Goal: Task Accomplishment & Management: Manage account settings

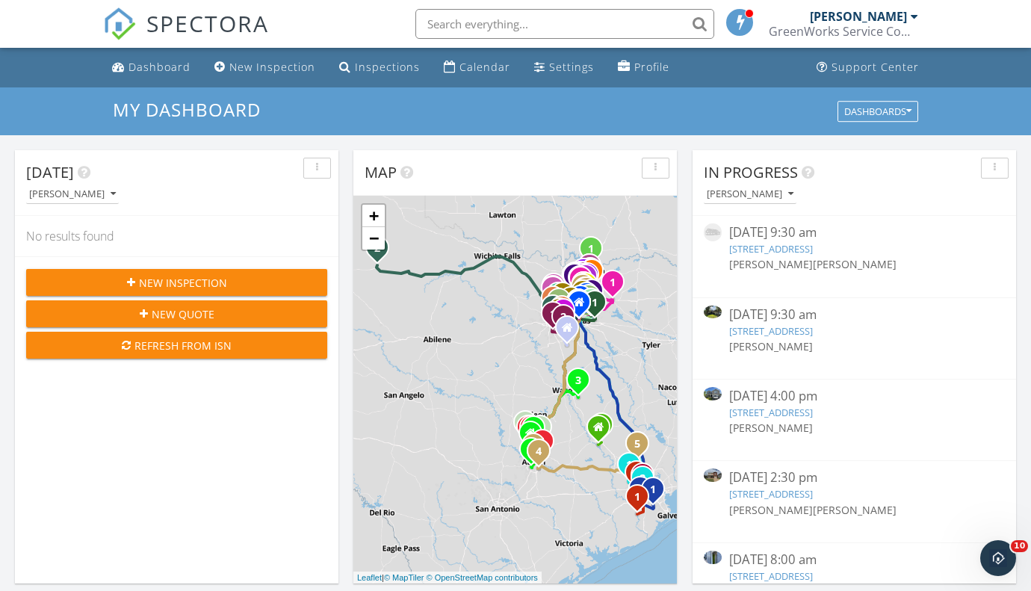
click at [801, 329] on link "5915 Whitewing Rd, Rosenberg, TX 77469" at bounding box center [771, 330] width 84 height 13
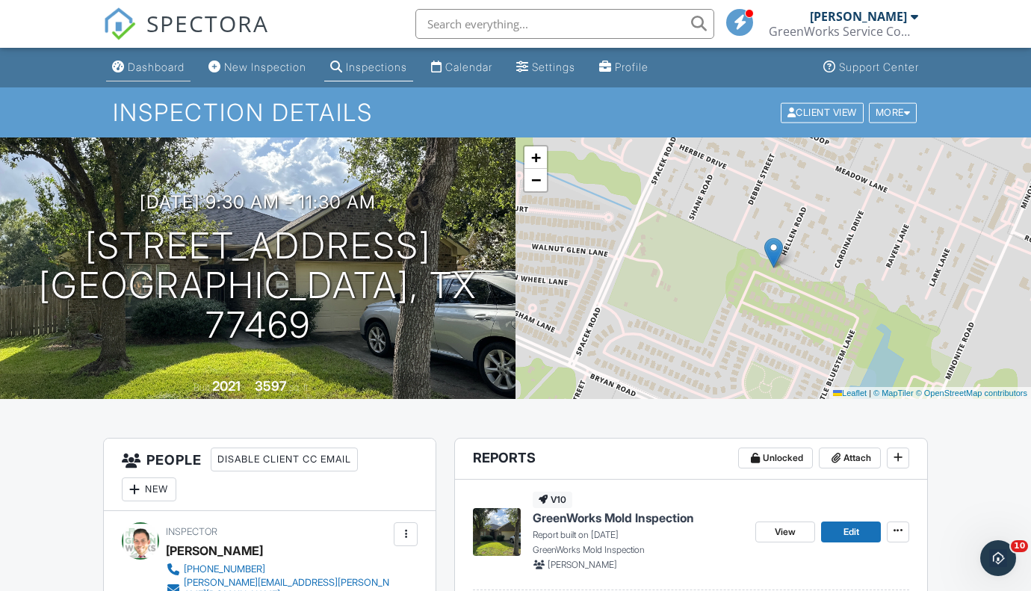
click at [157, 66] on div "Dashboard" at bounding box center [156, 67] width 57 height 13
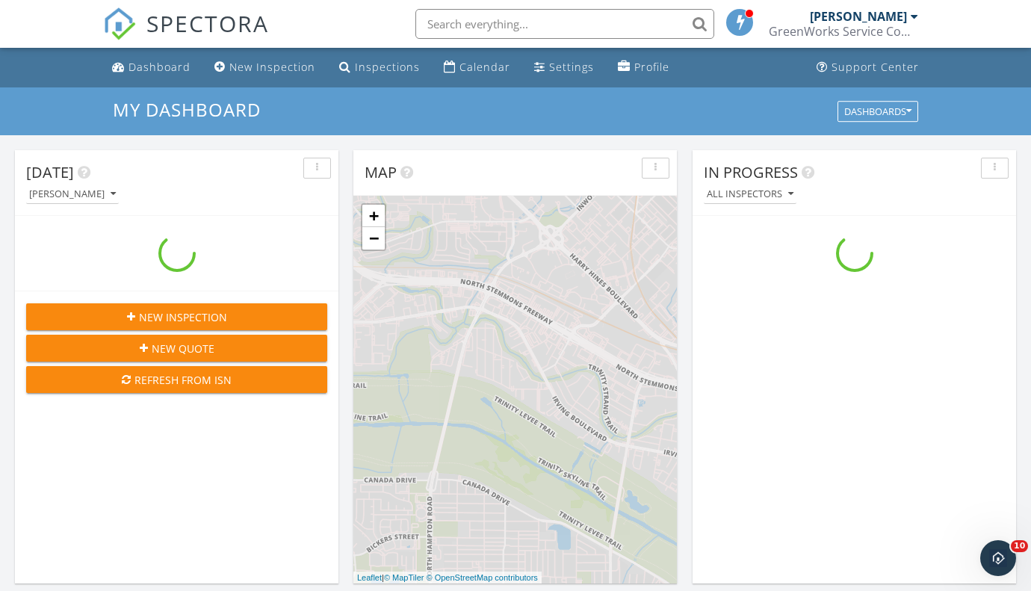
scroll to position [1386, 1057]
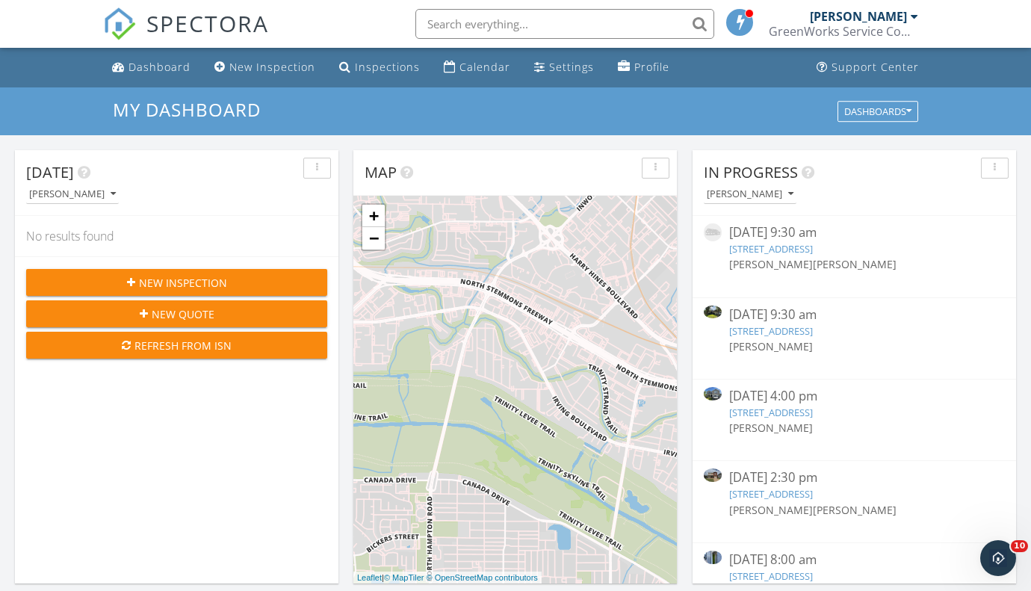
click at [812, 413] on link "[STREET_ADDRESS]" at bounding box center [771, 412] width 84 height 13
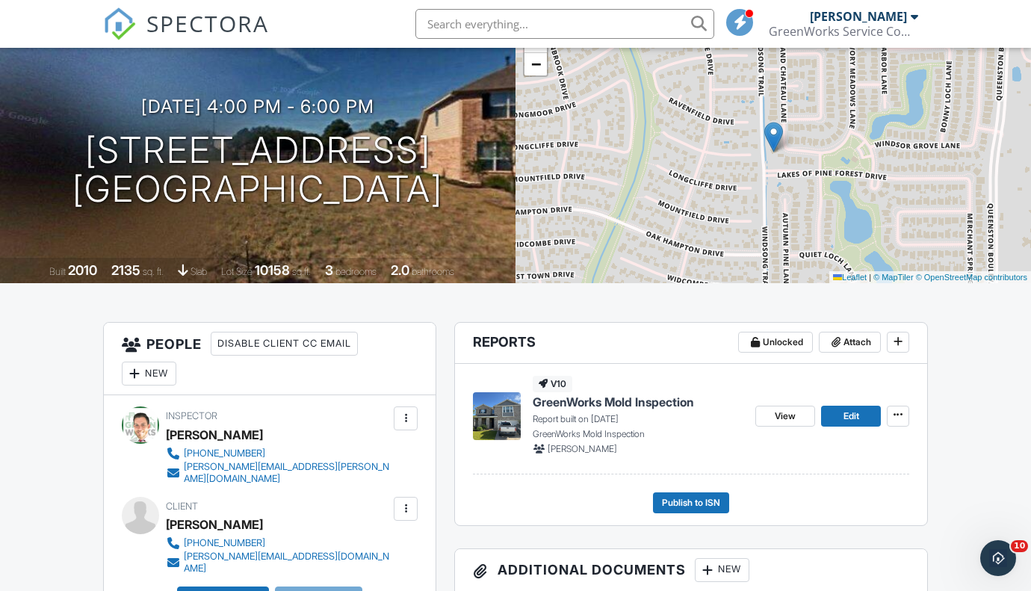
scroll to position [130, 0]
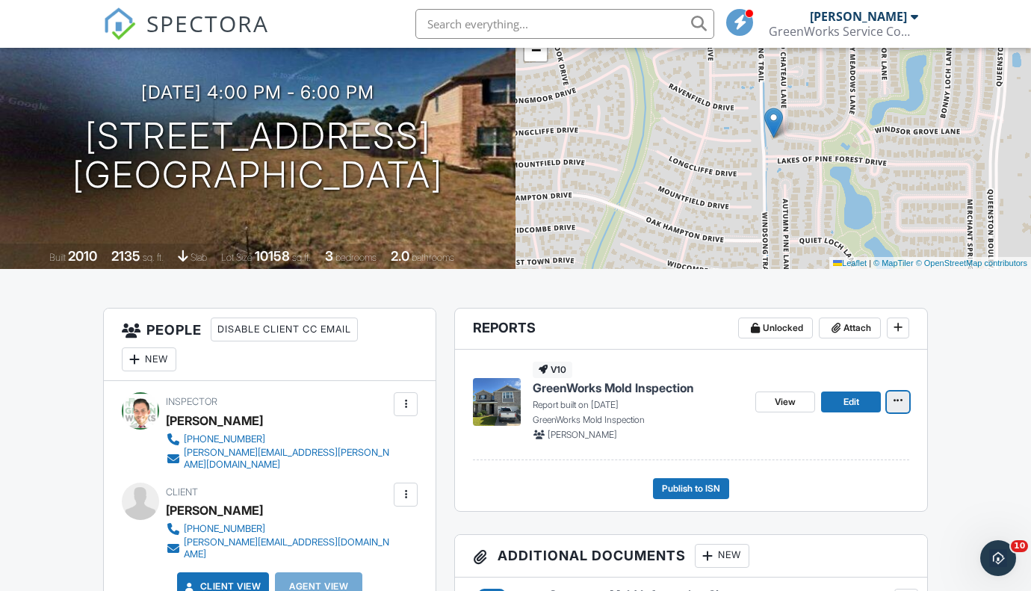
click at [894, 406] on icon at bounding box center [898, 400] width 9 height 10
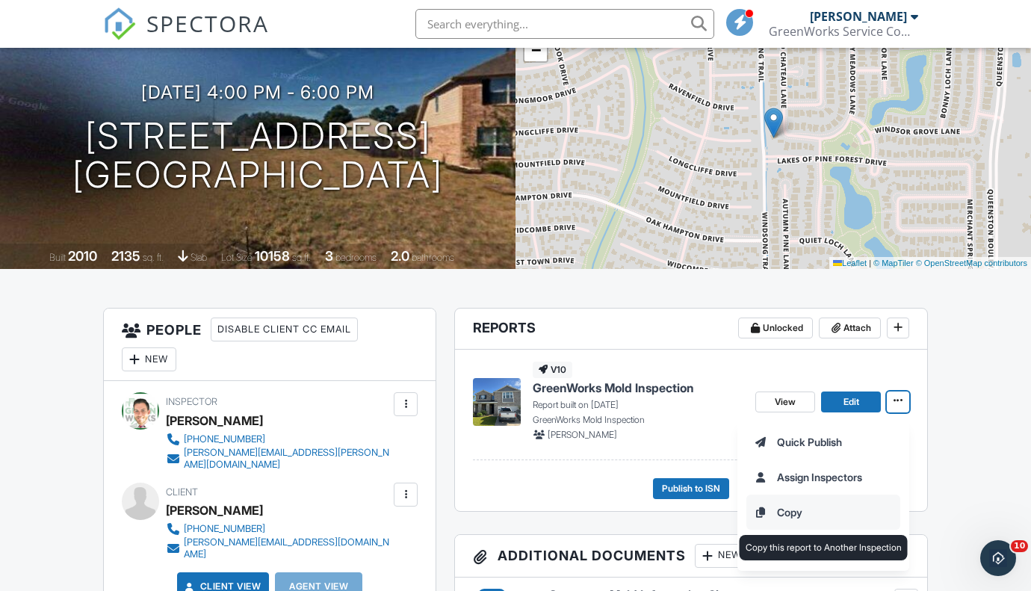
click at [784, 513] on input "Copy" at bounding box center [823, 512] width 152 height 34
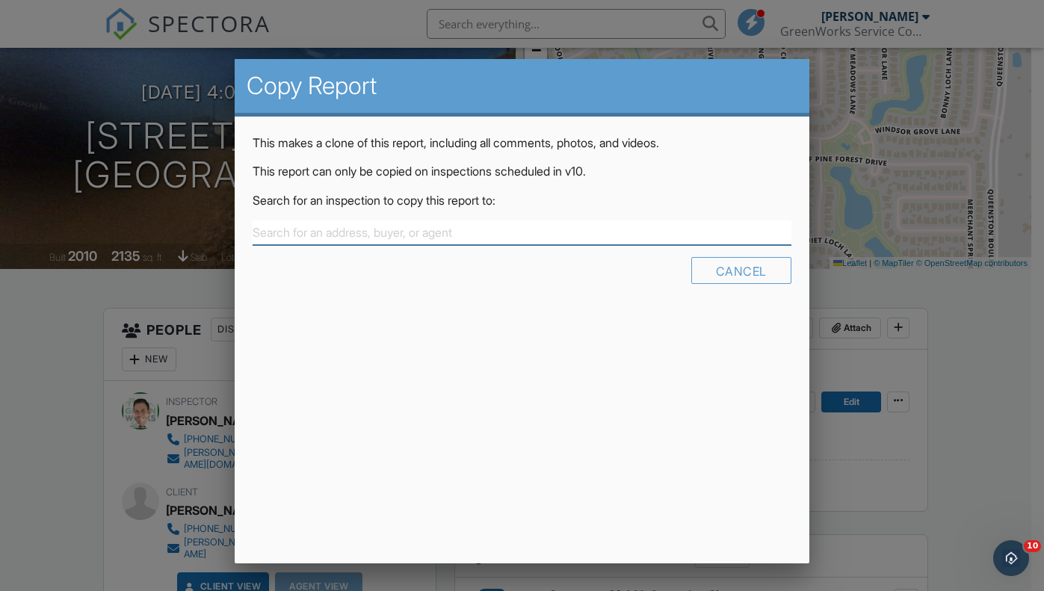
click at [396, 233] on input "text" at bounding box center [522, 232] width 538 height 25
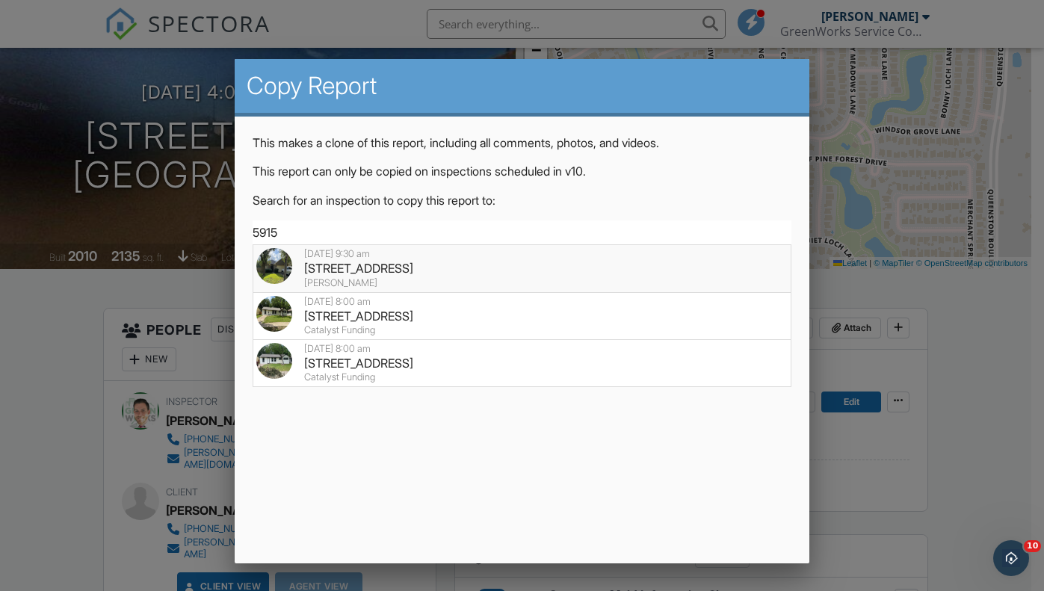
click at [412, 274] on div "[STREET_ADDRESS]" at bounding box center [521, 268] width 530 height 16
type input "[STREET_ADDRESS]"
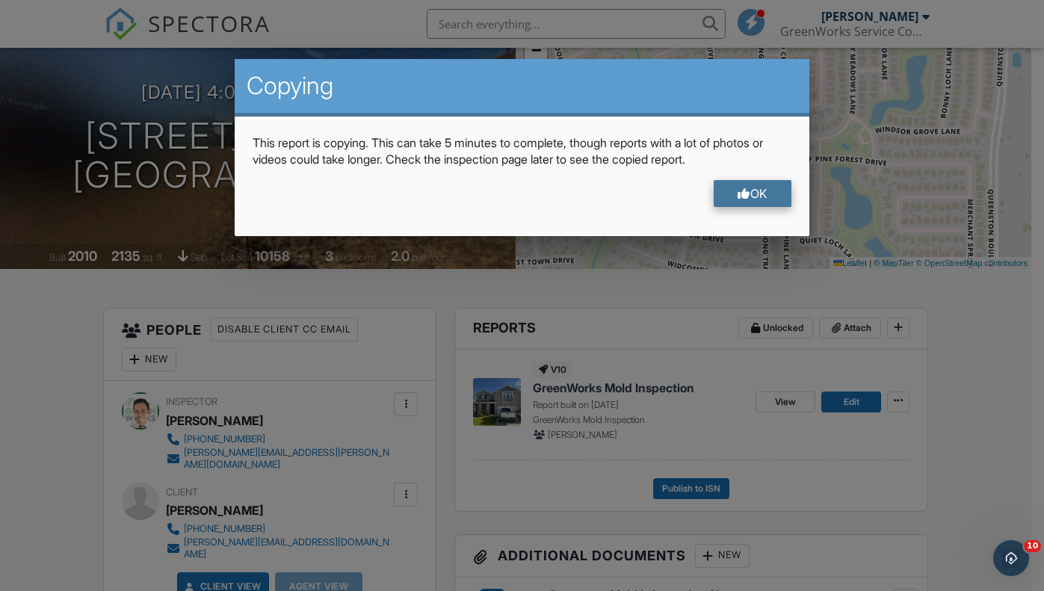
click at [722, 190] on div "OK" at bounding box center [752, 193] width 78 height 27
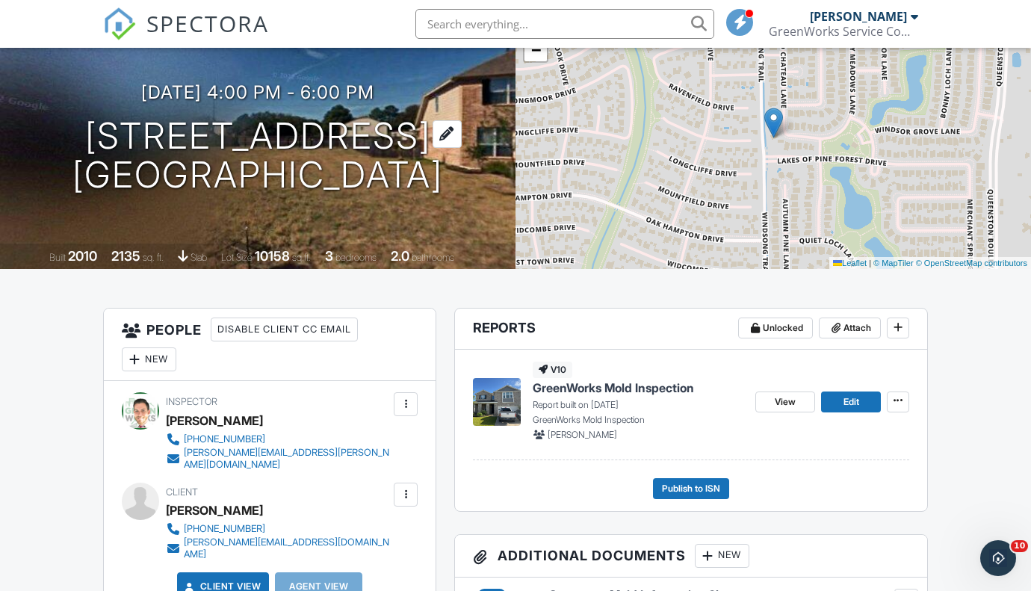
scroll to position [0, 0]
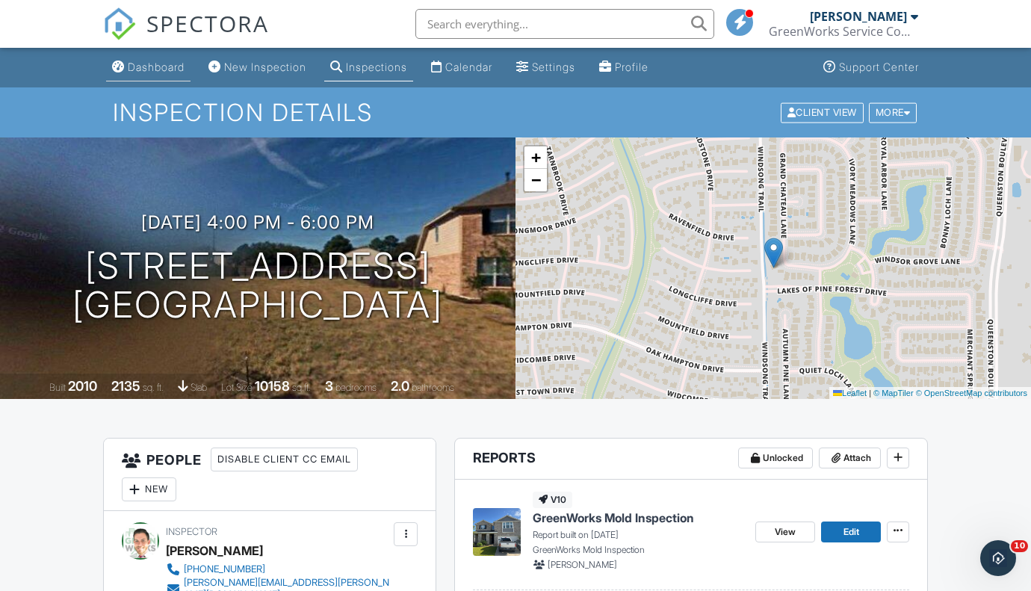
click at [149, 65] on div "Dashboard" at bounding box center [156, 67] width 57 height 13
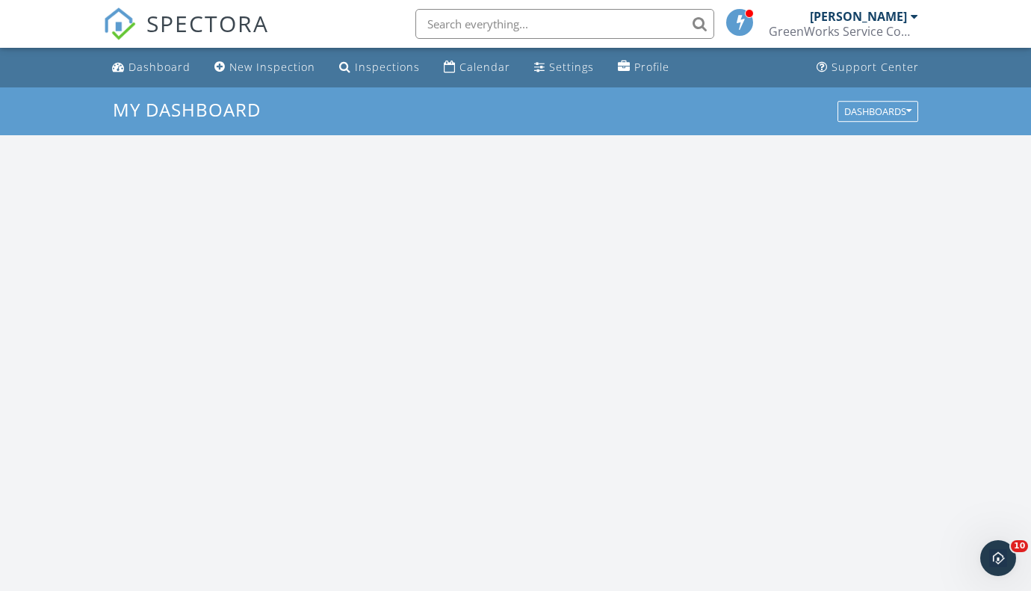
scroll to position [1386, 1057]
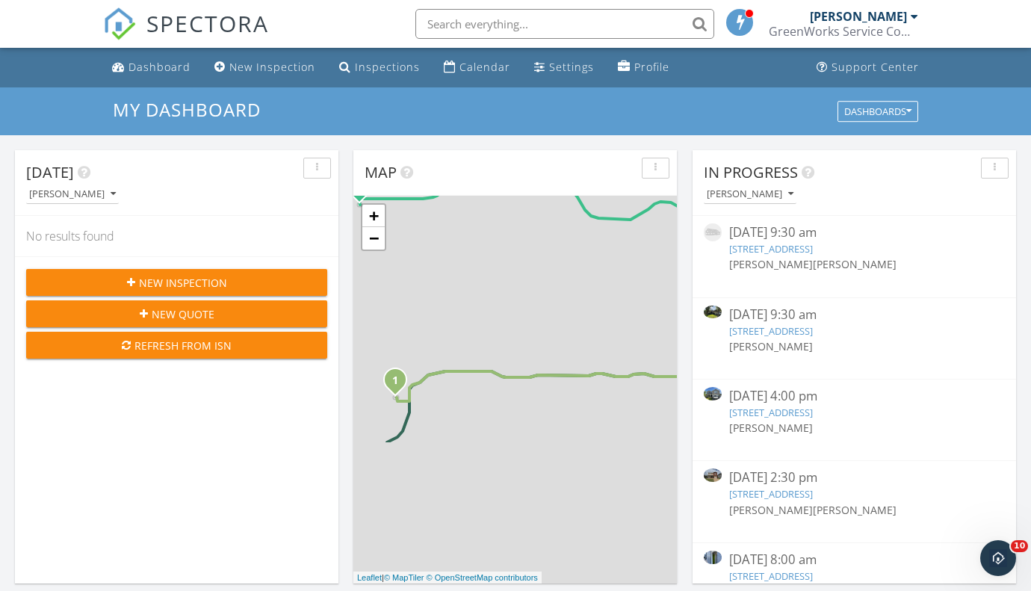
click at [813, 329] on link "[STREET_ADDRESS]" at bounding box center [771, 330] width 84 height 13
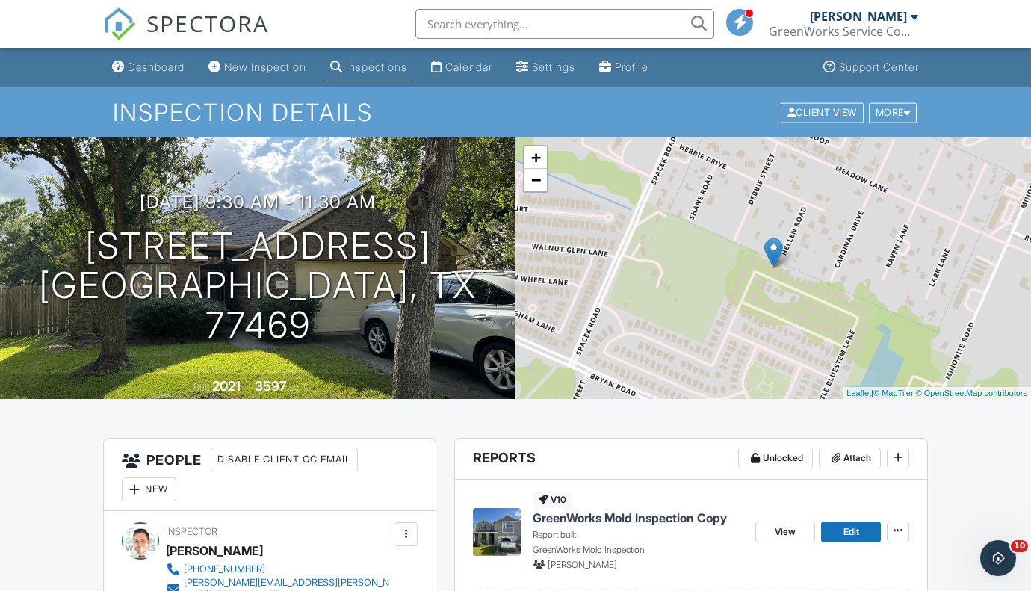
scroll to position [1, 0]
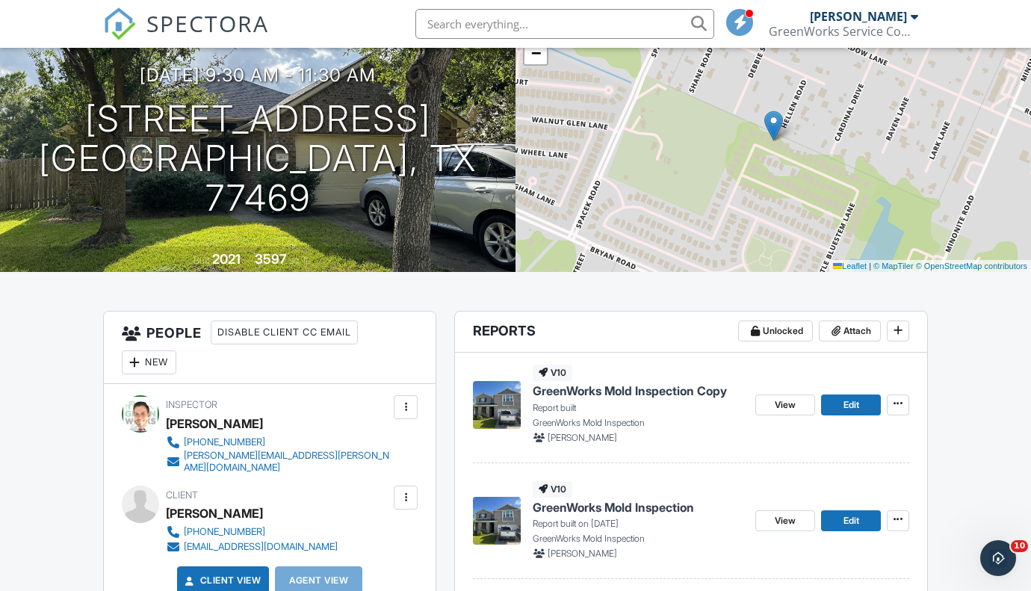
scroll to position [243, 0]
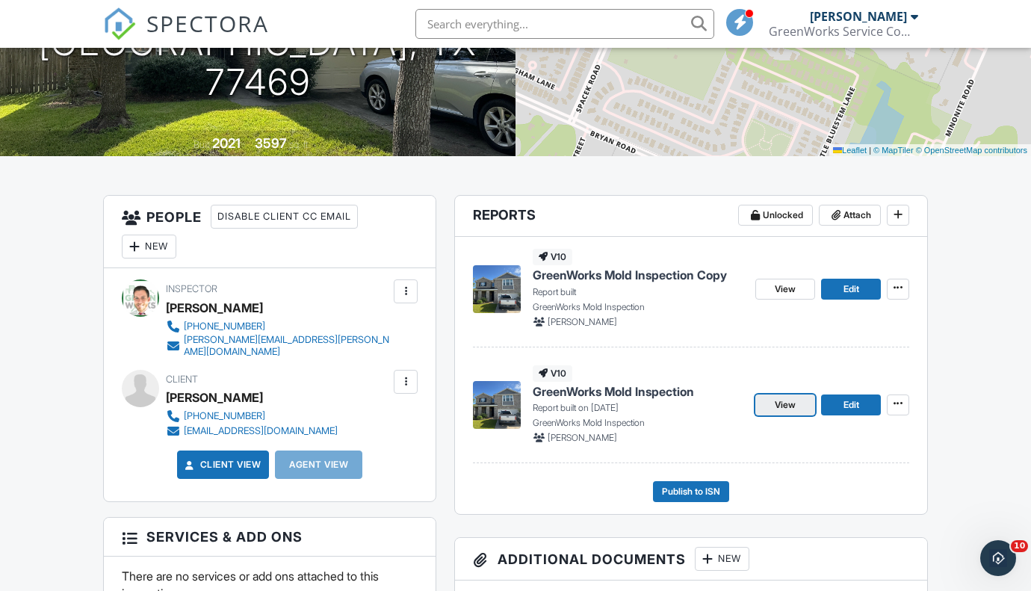
click at [761, 411] on link "View" at bounding box center [785, 404] width 60 height 21
click at [784, 285] on span "View" at bounding box center [785, 289] width 21 height 15
click at [503, 406] on img at bounding box center [497, 405] width 48 height 48
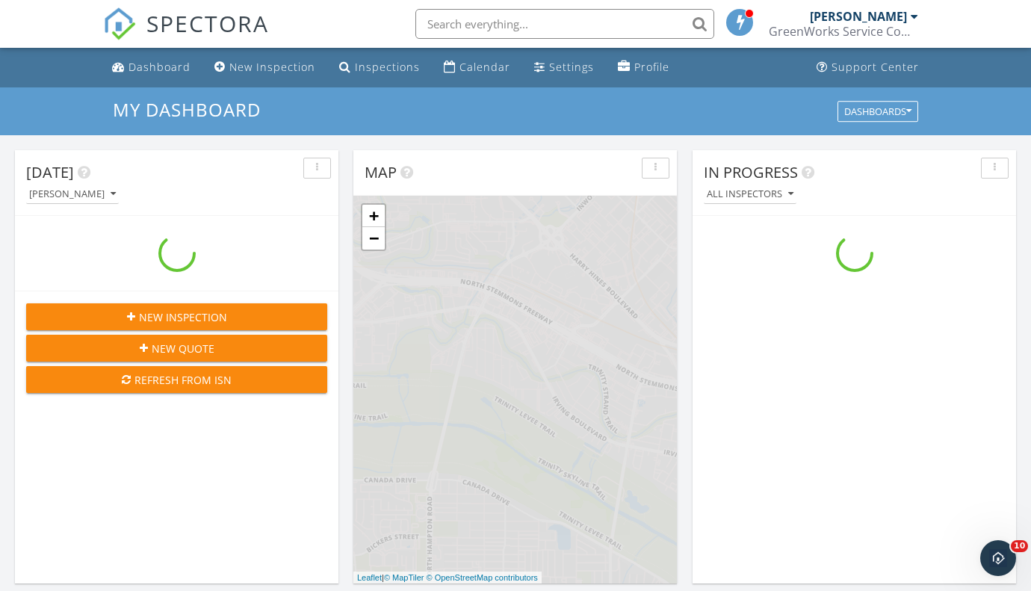
scroll to position [1386, 1057]
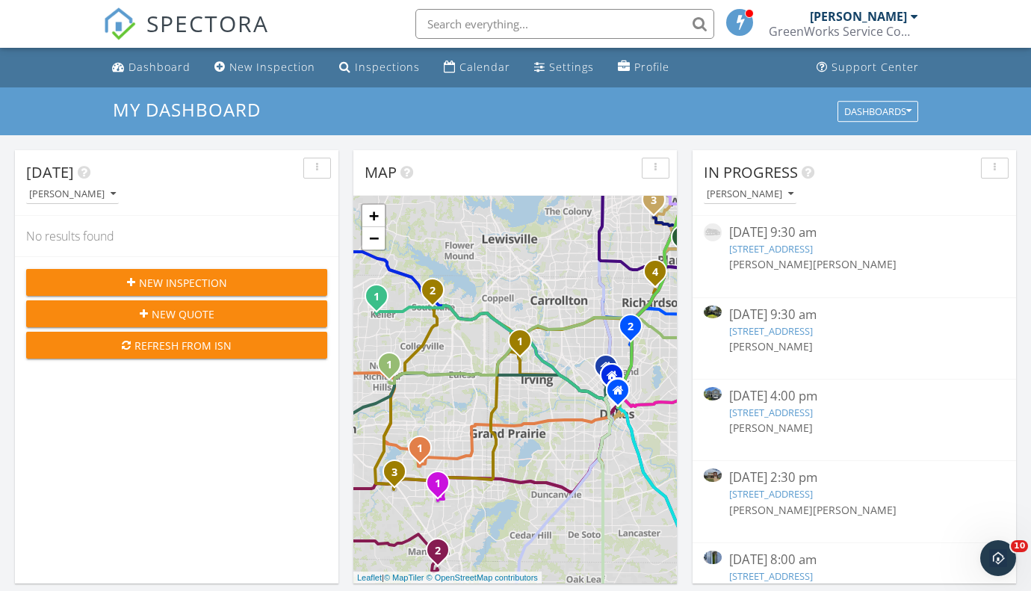
click at [799, 328] on link "5915 Whitewing Rd, Rosenberg, TX 77469" at bounding box center [771, 330] width 84 height 13
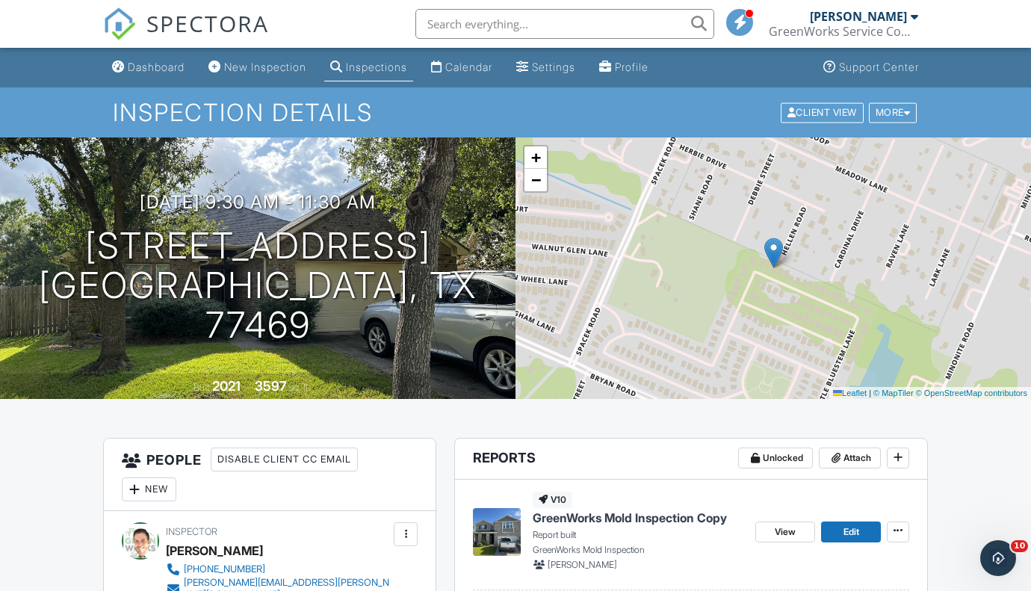
click at [433, 349] on div "09/23/2025 9:30 am - 11:30 am 5915 Whitewing Rd Rosenberg, TX 77469 Built 2021 …" at bounding box center [257, 267] width 515 height 261
click at [258, 189] on div "09/23/2025 9:30 am - 11:30 am 5915 Whitewing Rd Rosenberg, TX 77469 Built 2021 …" at bounding box center [257, 267] width 515 height 261
click at [394, 223] on div at bounding box center [380, 210] width 28 height 28
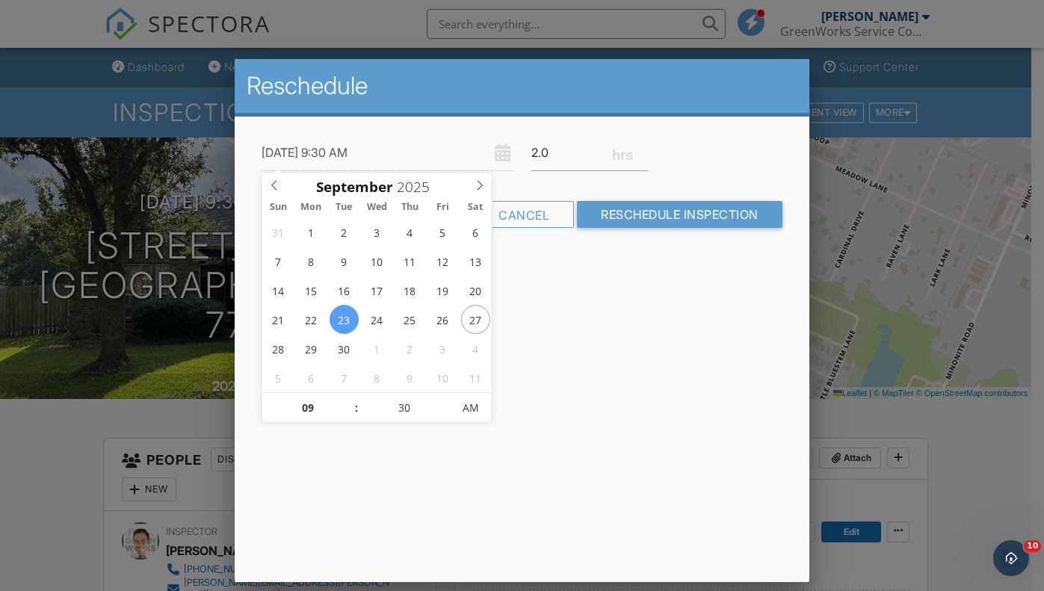
click at [554, 336] on div "Reschedule 09/23/2025 9:30 AM 2.0 Warning: this date/time is in the past. Cance…" at bounding box center [522, 320] width 574 height 523
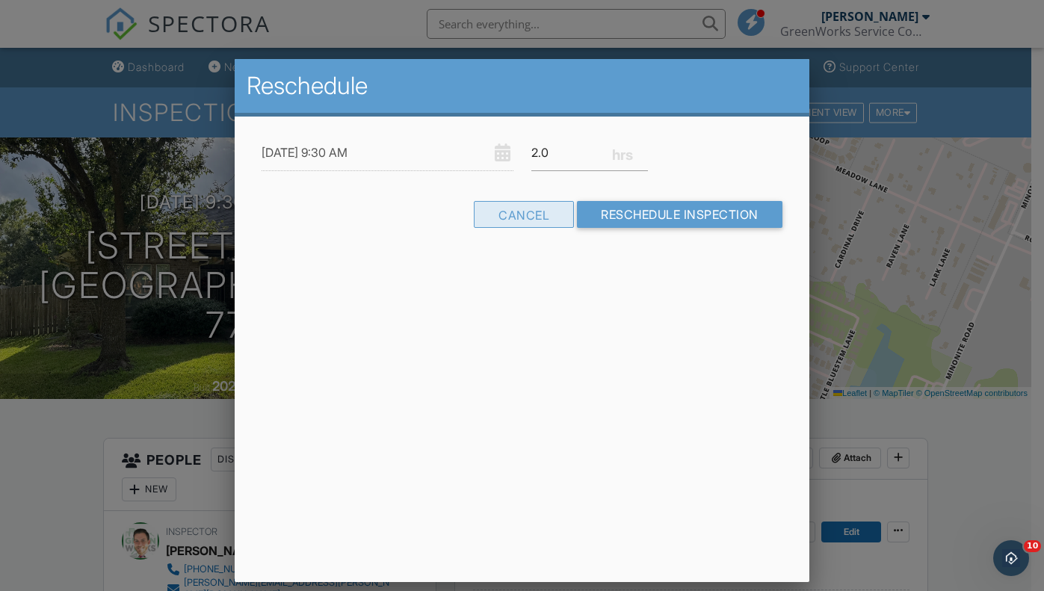
click at [500, 214] on div "Cancel" at bounding box center [524, 214] width 100 height 27
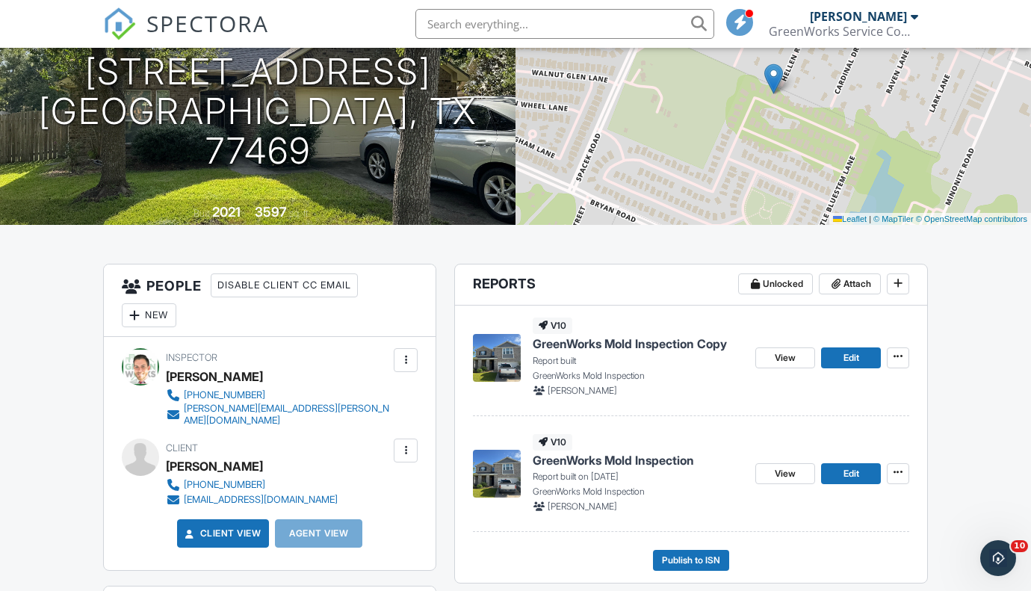
scroll to position [175, 0]
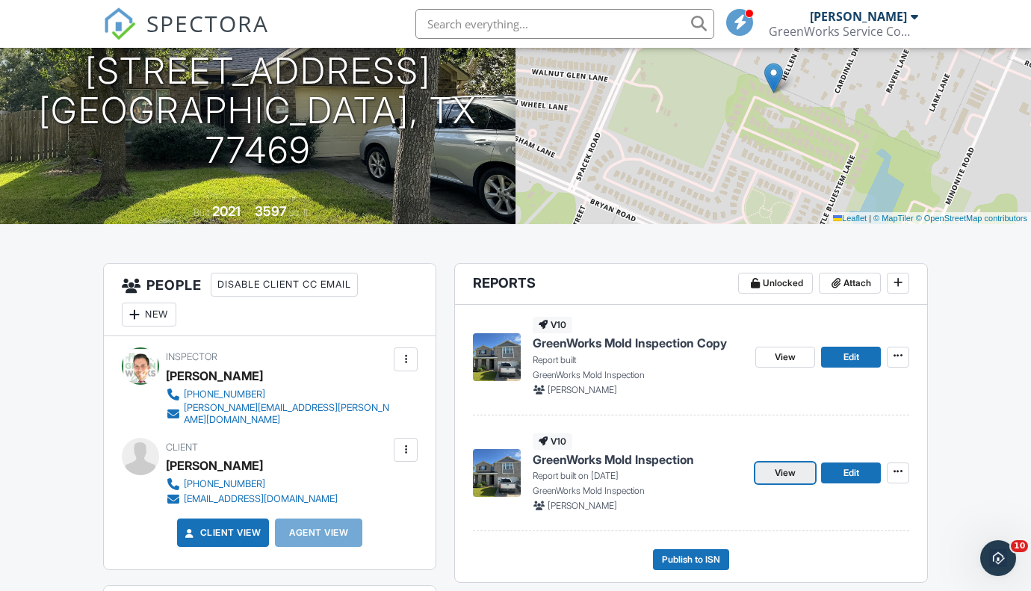
click at [793, 472] on span "View" at bounding box center [785, 472] width 21 height 15
click at [891, 474] on span at bounding box center [898, 471] width 15 height 15
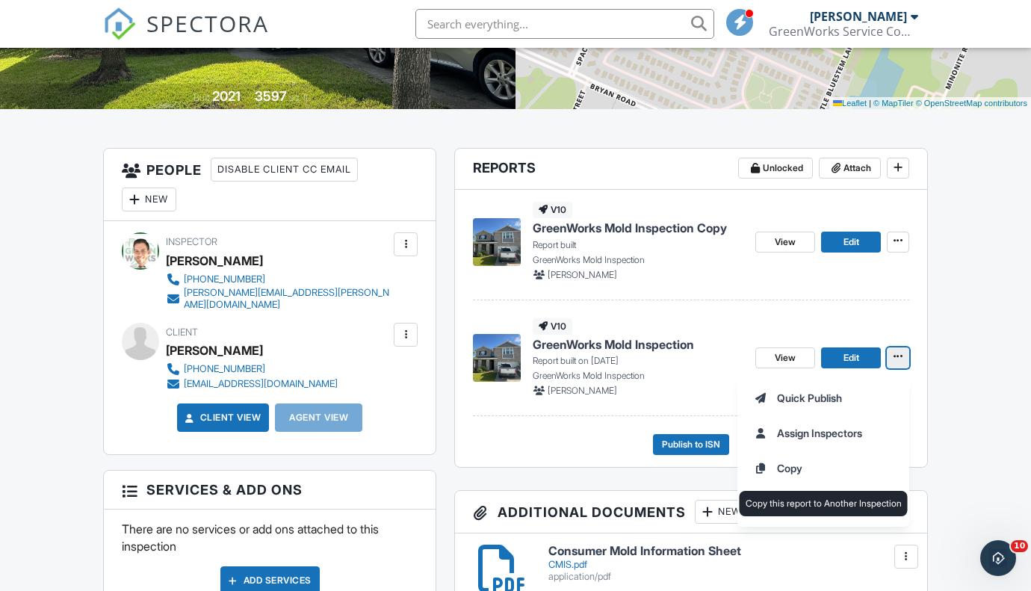
scroll to position [288, 0]
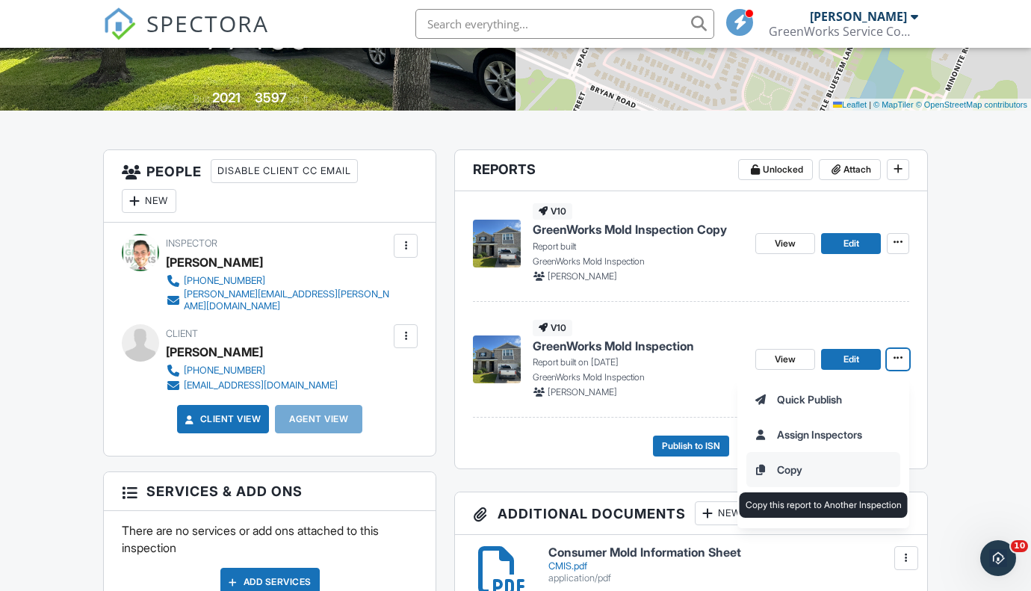
click at [810, 468] on input "Copy" at bounding box center [823, 470] width 152 height 34
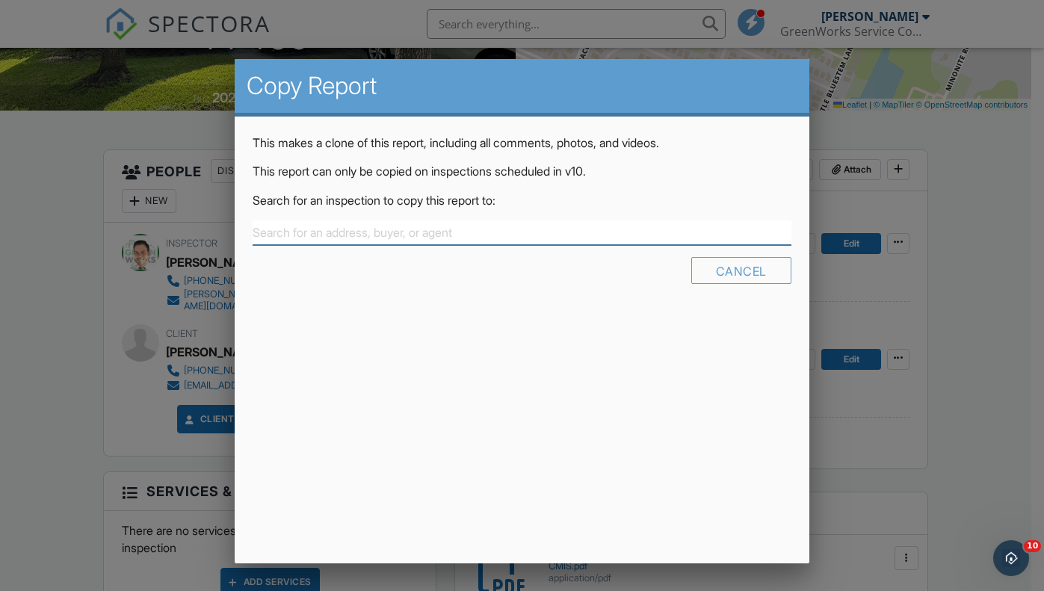
click at [289, 231] on input "text" at bounding box center [522, 232] width 538 height 25
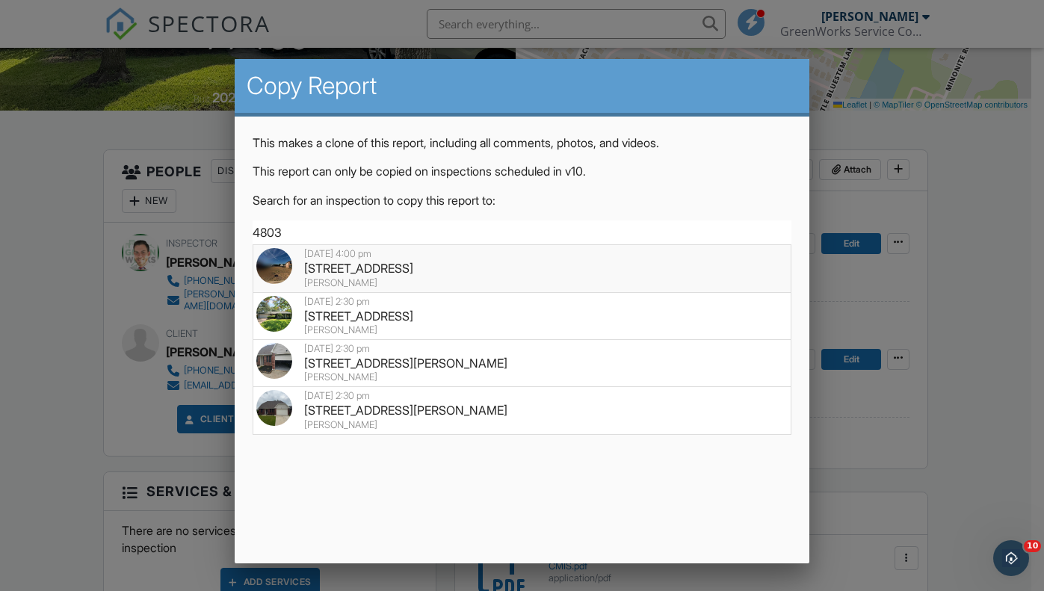
click at [398, 272] on div "4803 Grand Chateau Ln, Houston, TX 77084" at bounding box center [521, 268] width 530 height 16
type input "4803 Grand Chateau Ln, Houston, TX 77084"
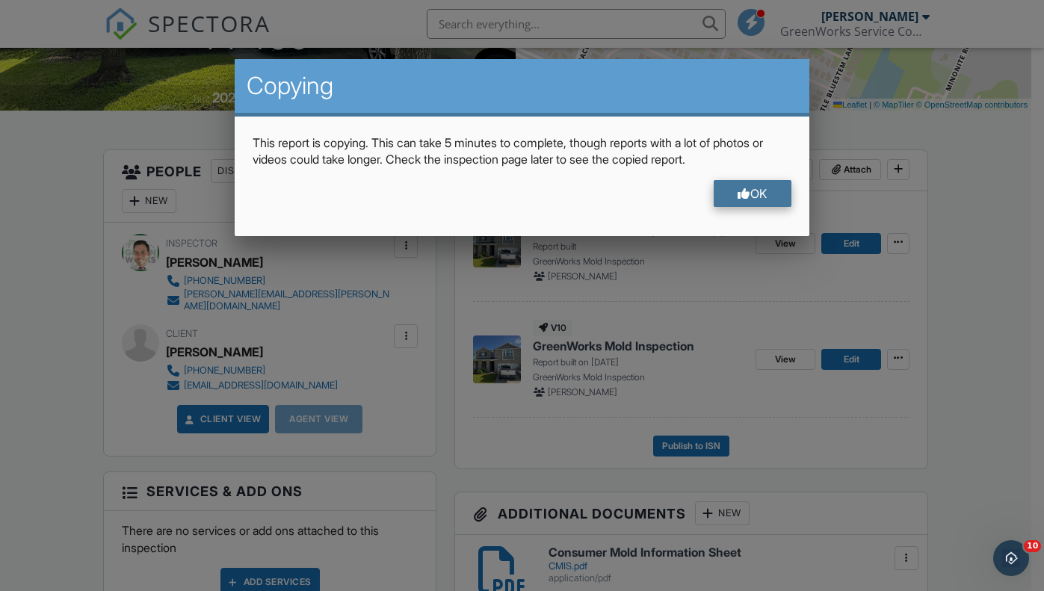
click at [745, 190] on div "OK" at bounding box center [752, 193] width 78 height 27
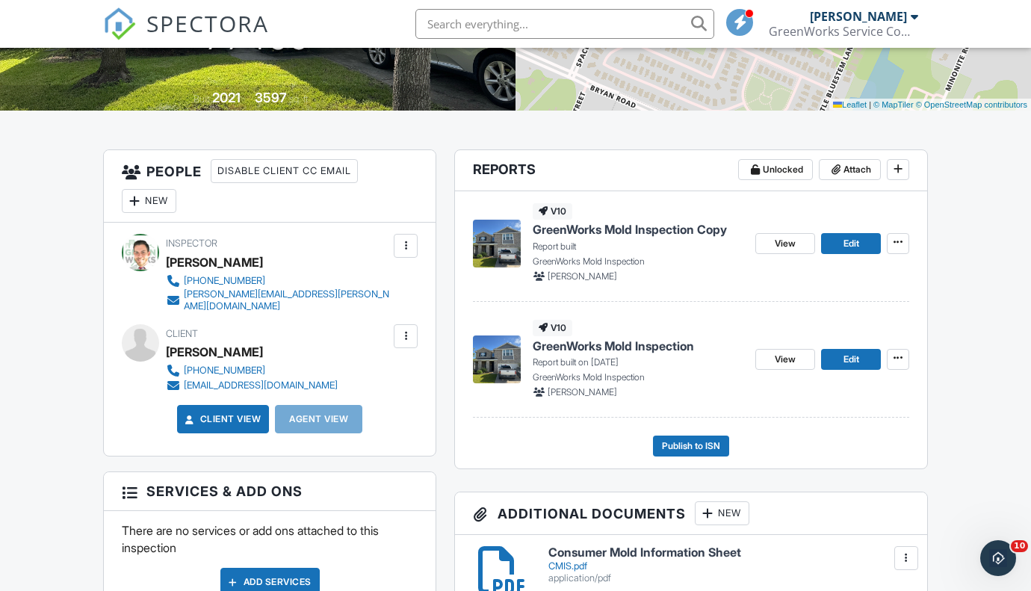
scroll to position [0, 0]
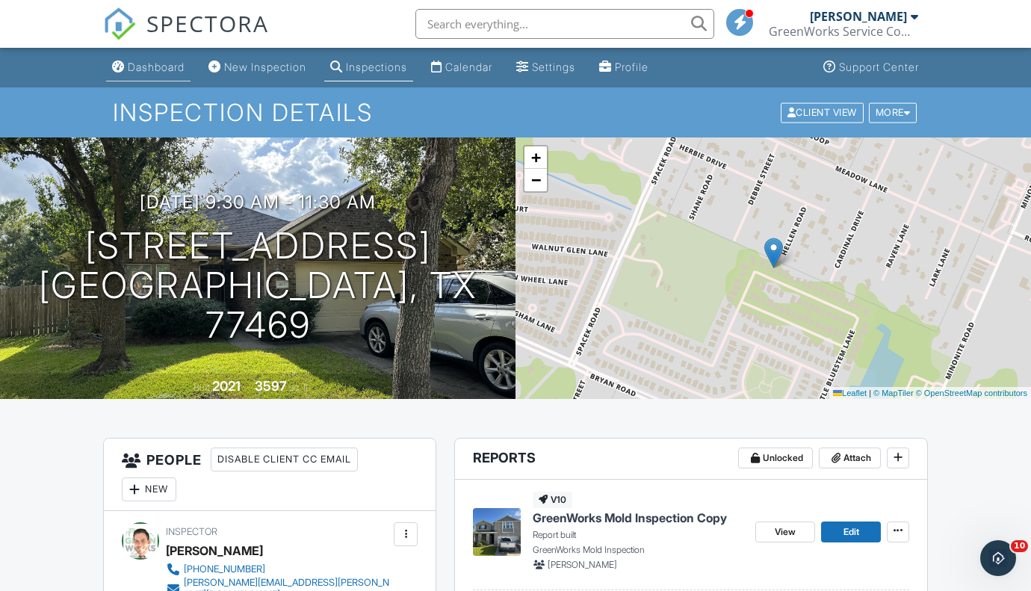
click at [149, 64] on div "Dashboard" at bounding box center [156, 67] width 57 height 13
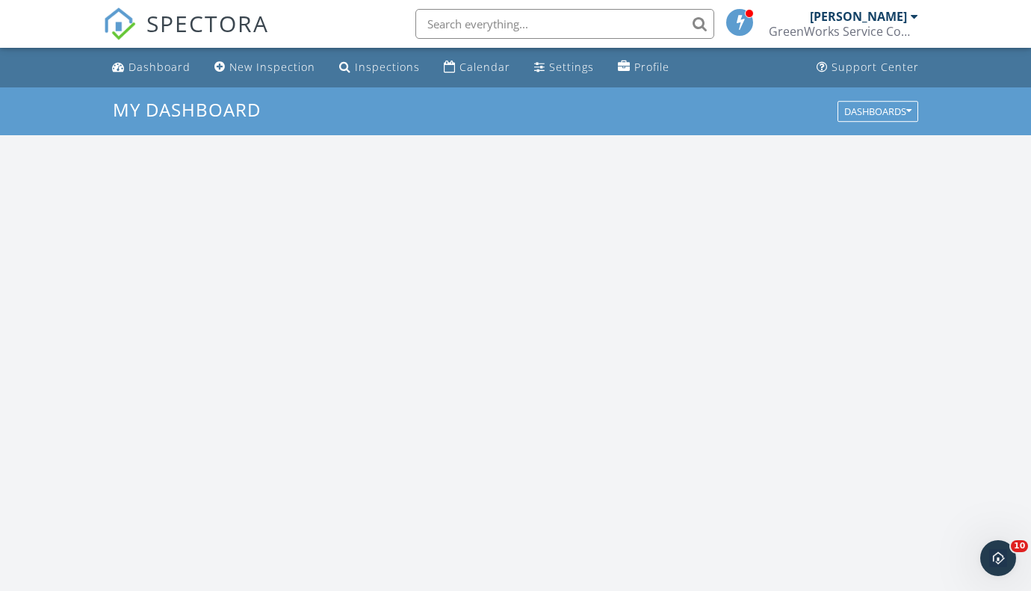
scroll to position [1386, 1057]
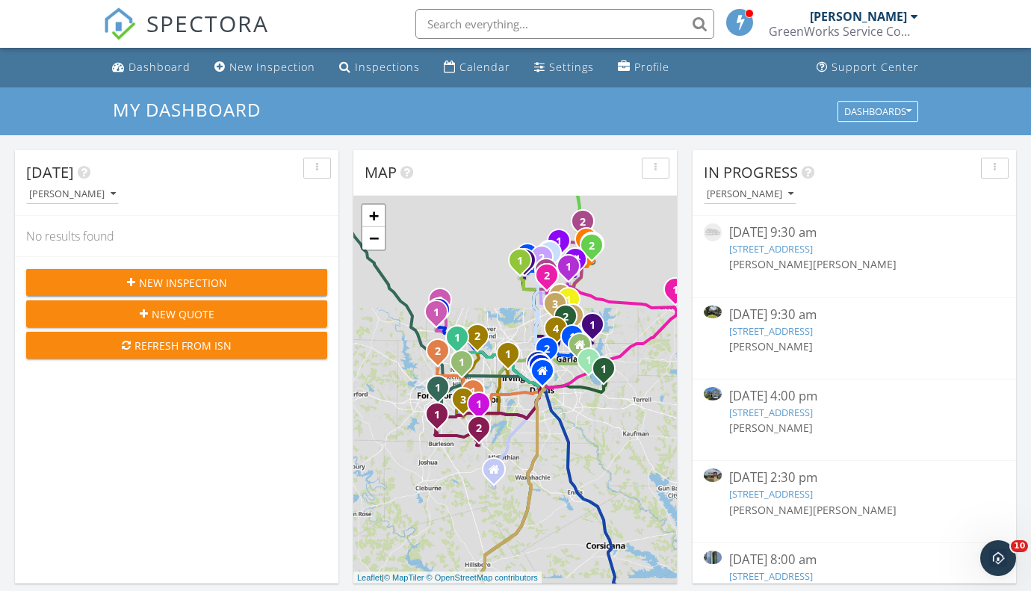
click at [785, 414] on link "4803 Grand Chateau Ln, Houston, TX 77084" at bounding box center [771, 412] width 84 height 13
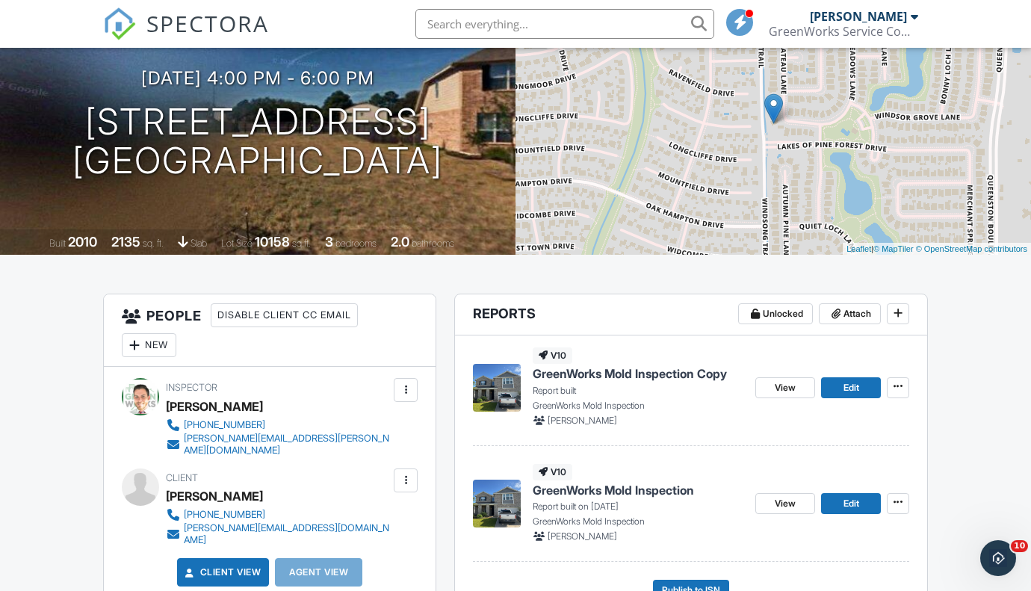
scroll to position [145, 0]
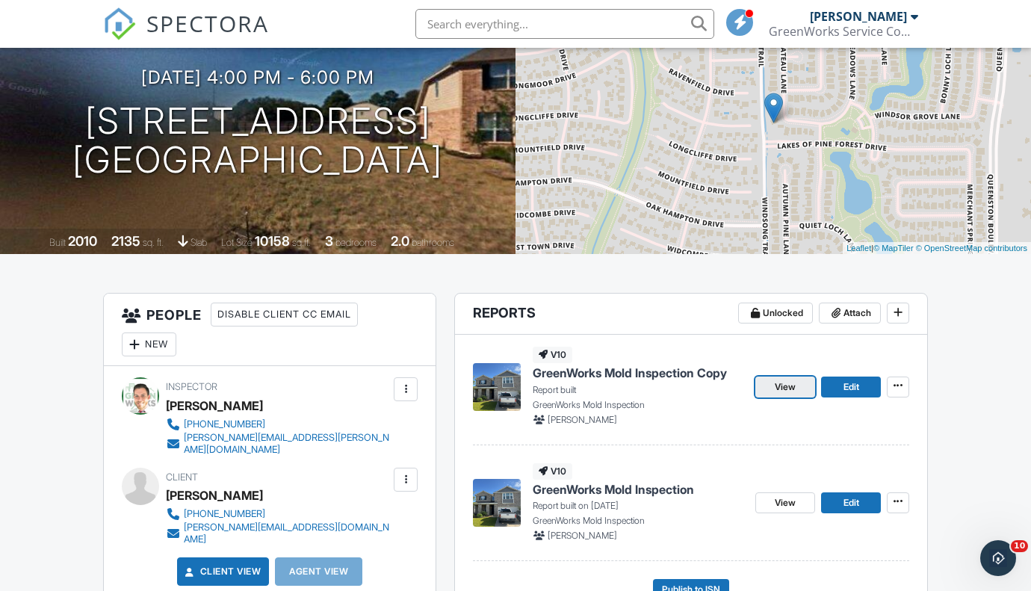
click at [772, 388] on link "View" at bounding box center [785, 387] width 60 height 21
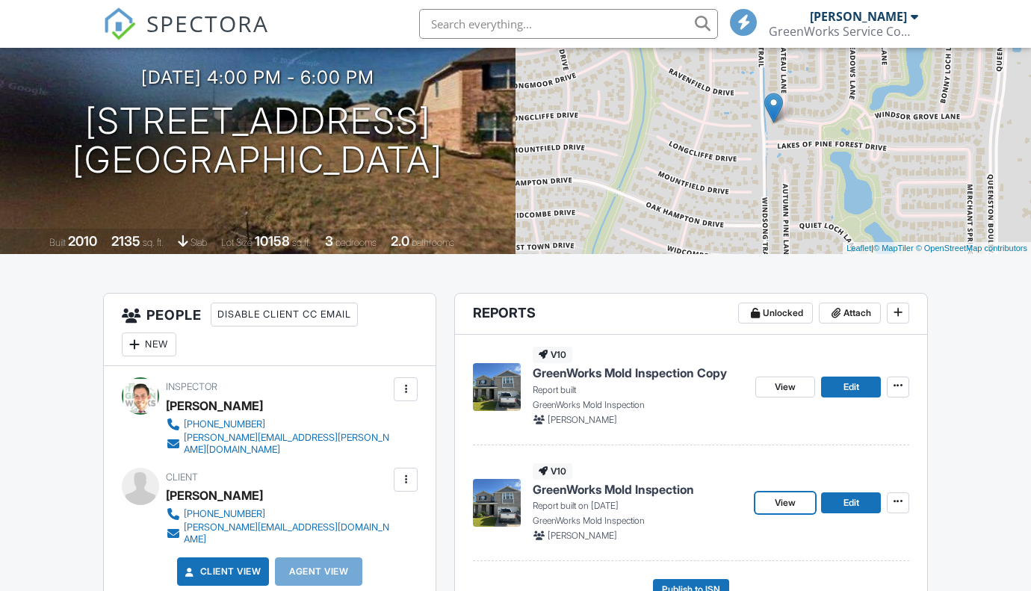
click at [786, 502] on span "View" at bounding box center [785, 502] width 21 height 15
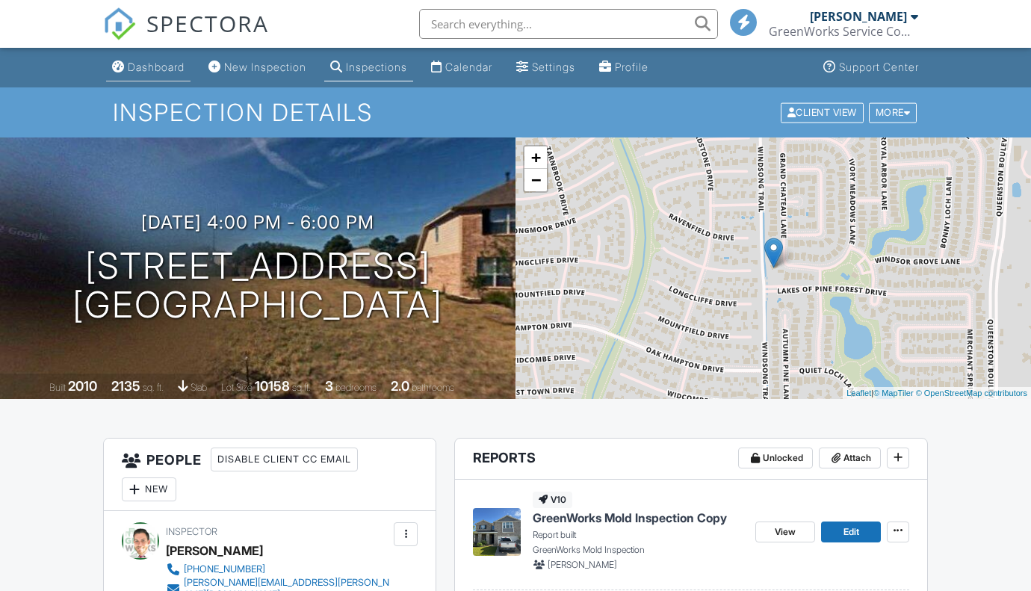
click at [138, 66] on div "Dashboard" at bounding box center [156, 67] width 57 height 13
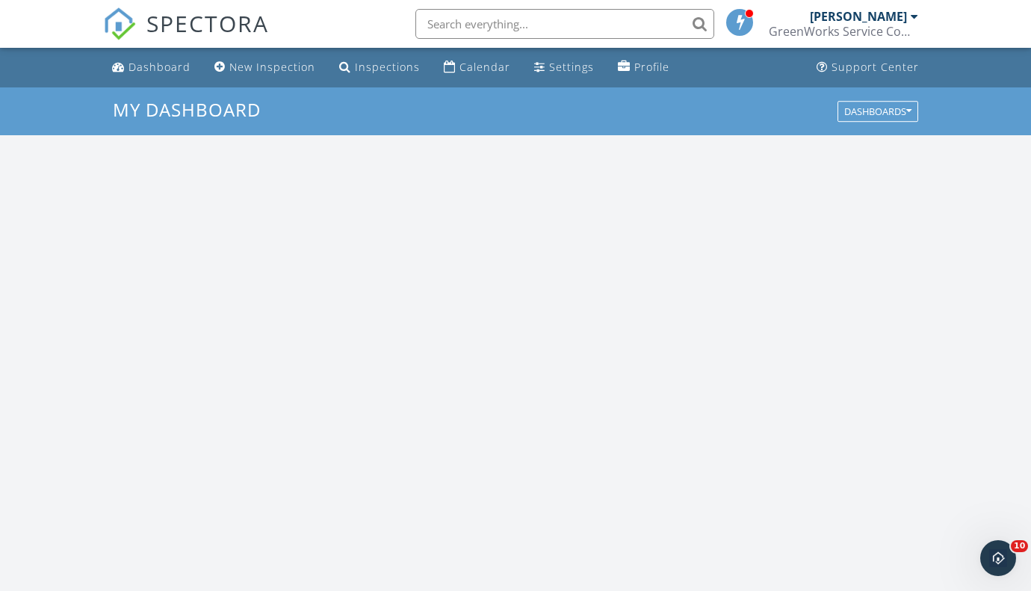
scroll to position [1386, 1057]
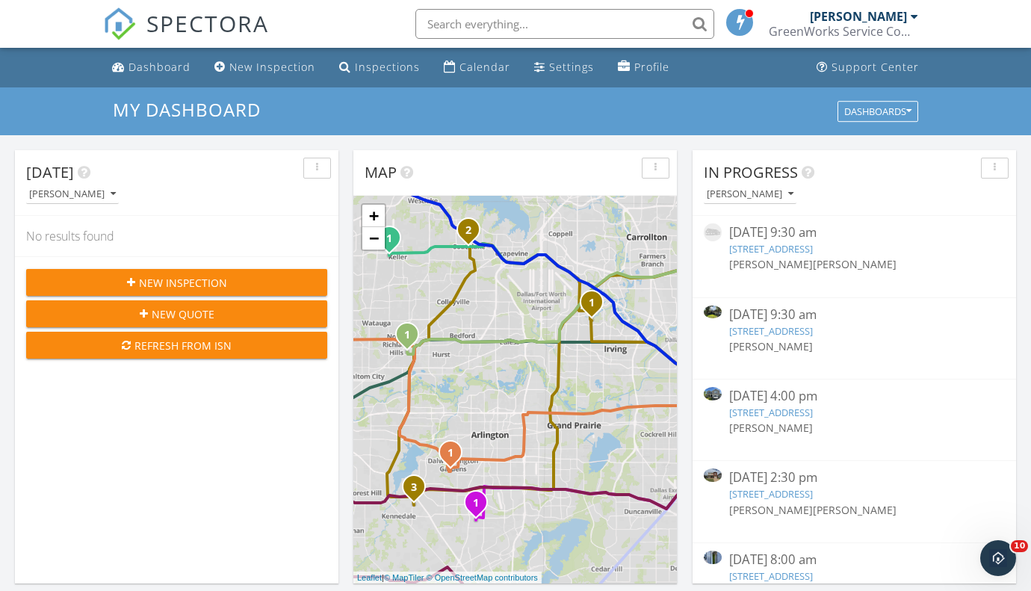
click at [813, 331] on link "5915 Whitewing Rd, Rosenberg, TX 77469" at bounding box center [771, 330] width 84 height 13
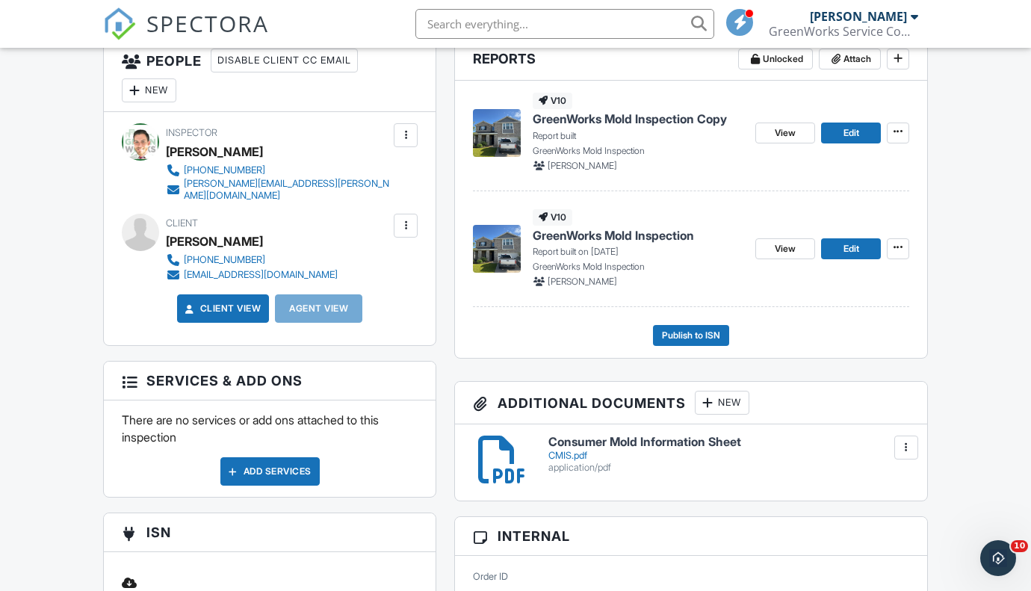
scroll to position [398, 0]
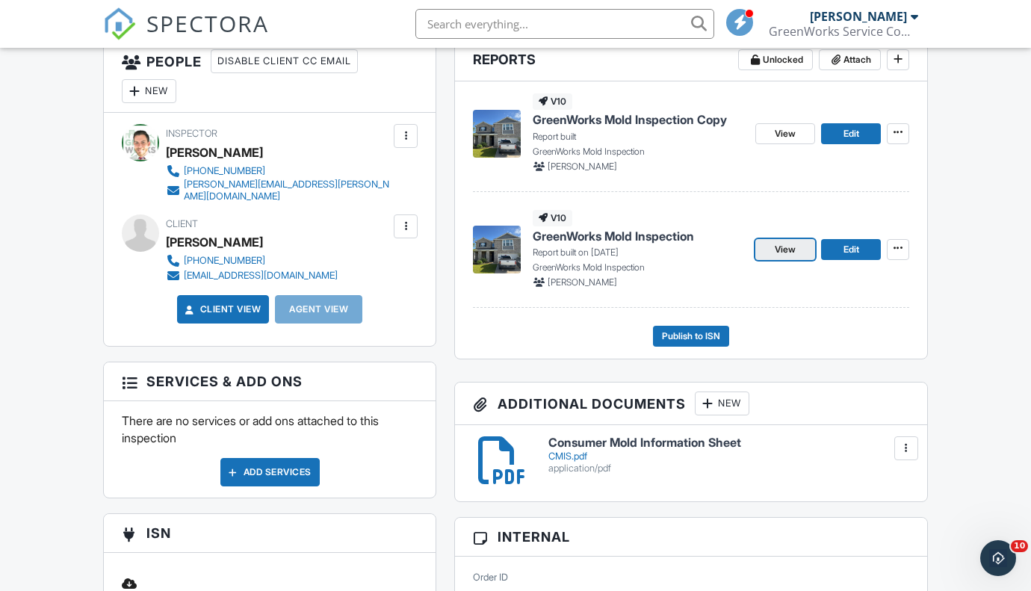
click at [778, 250] on span "View" at bounding box center [785, 249] width 21 height 15
click at [895, 248] on icon at bounding box center [898, 248] width 9 height 10
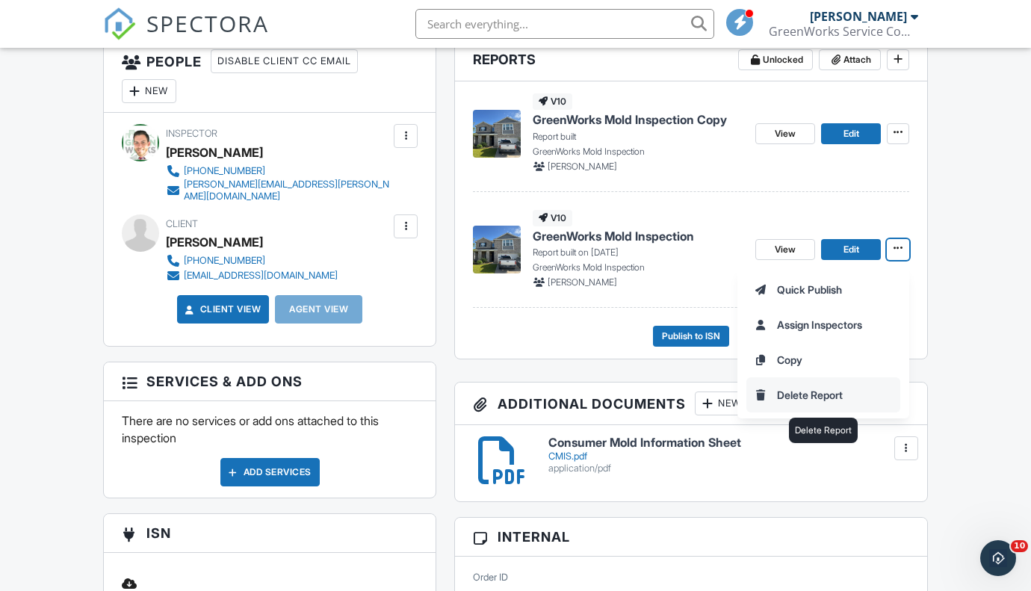
click at [789, 395] on input "Delete Report" at bounding box center [823, 395] width 152 height 34
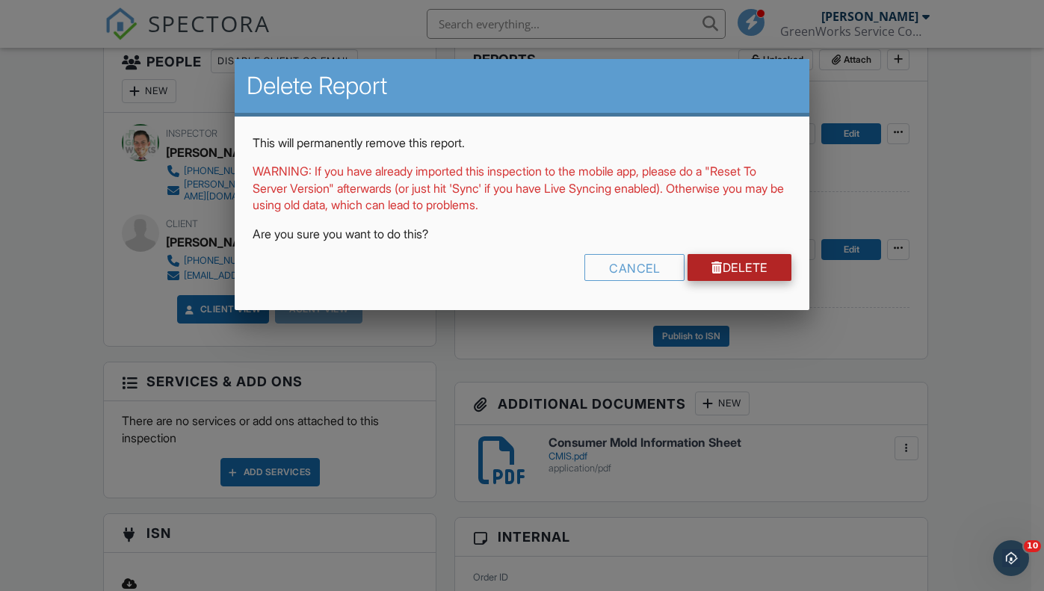
click at [743, 266] on link "Delete" at bounding box center [739, 267] width 104 height 27
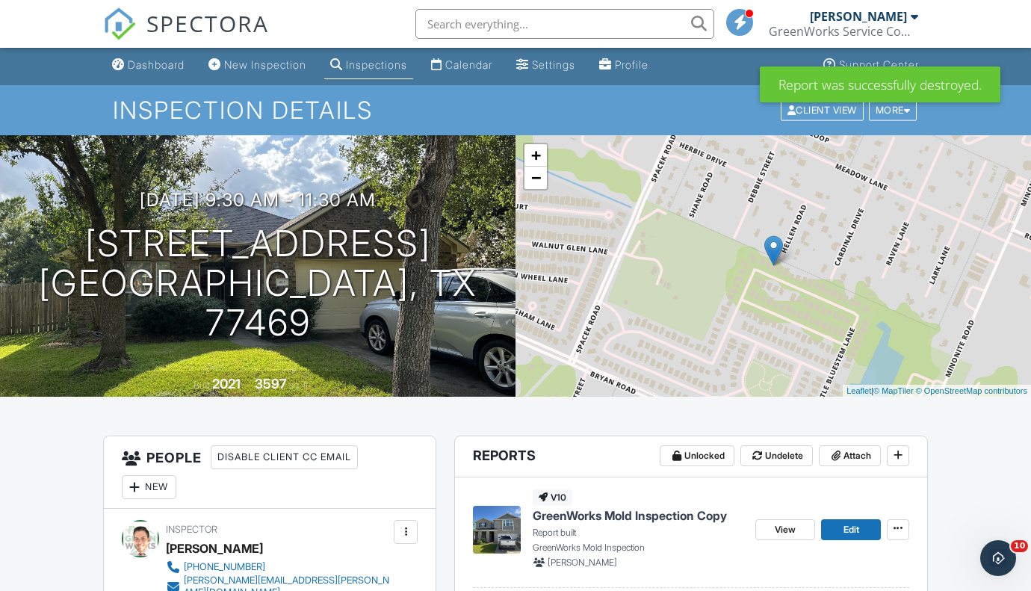
scroll to position [1, 0]
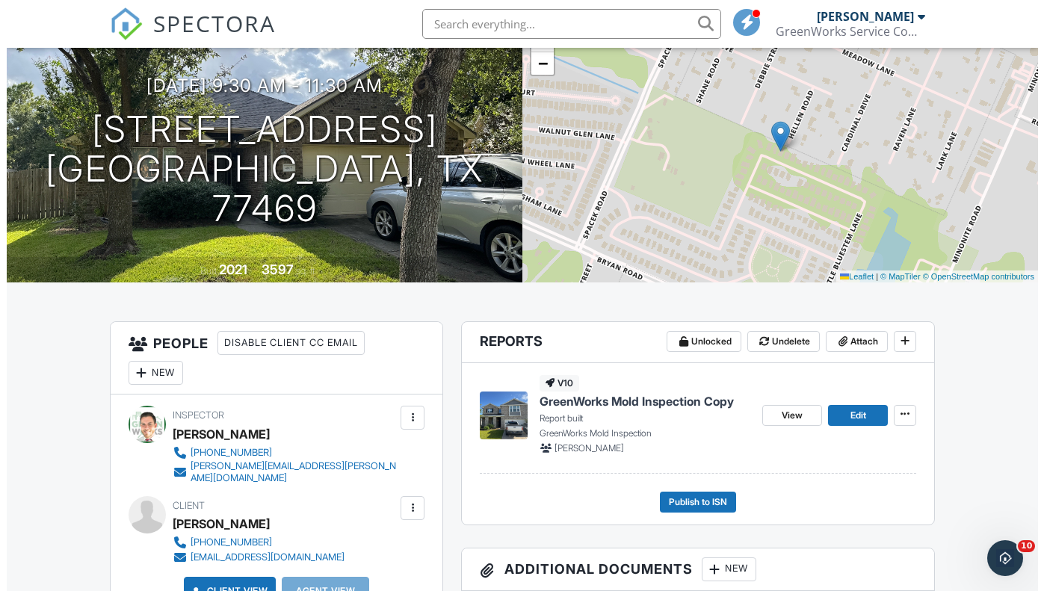
scroll to position [117, 0]
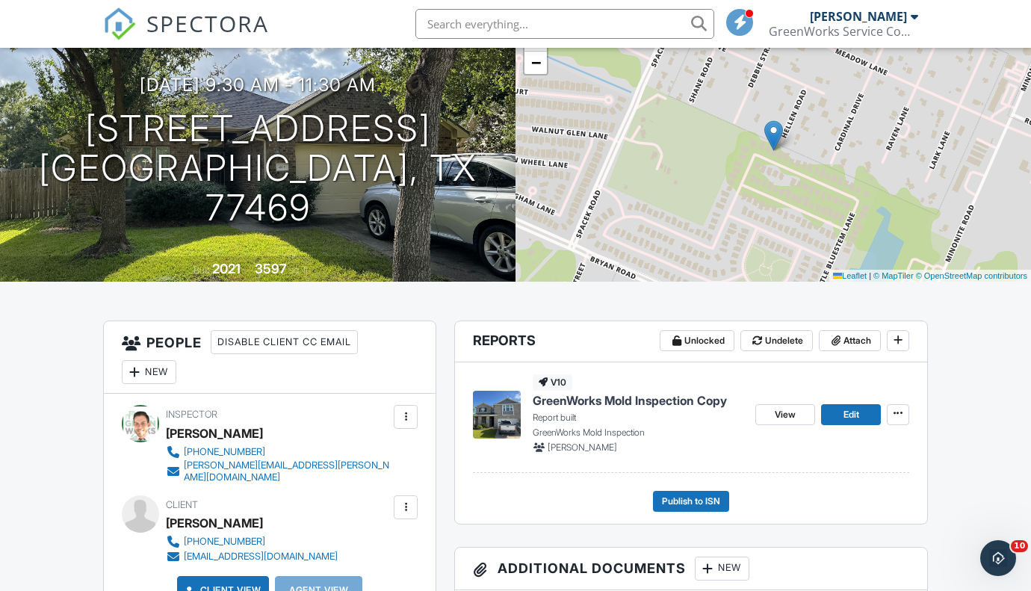
click at [160, 367] on div "New" at bounding box center [149, 372] width 55 height 24
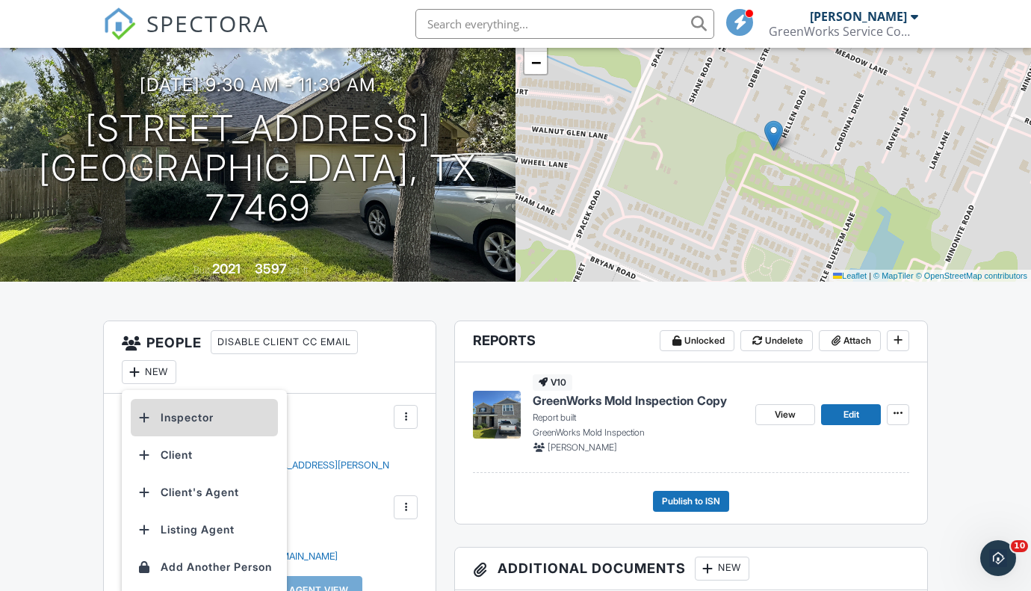
click at [179, 417] on li "Inspector" at bounding box center [204, 417] width 147 height 37
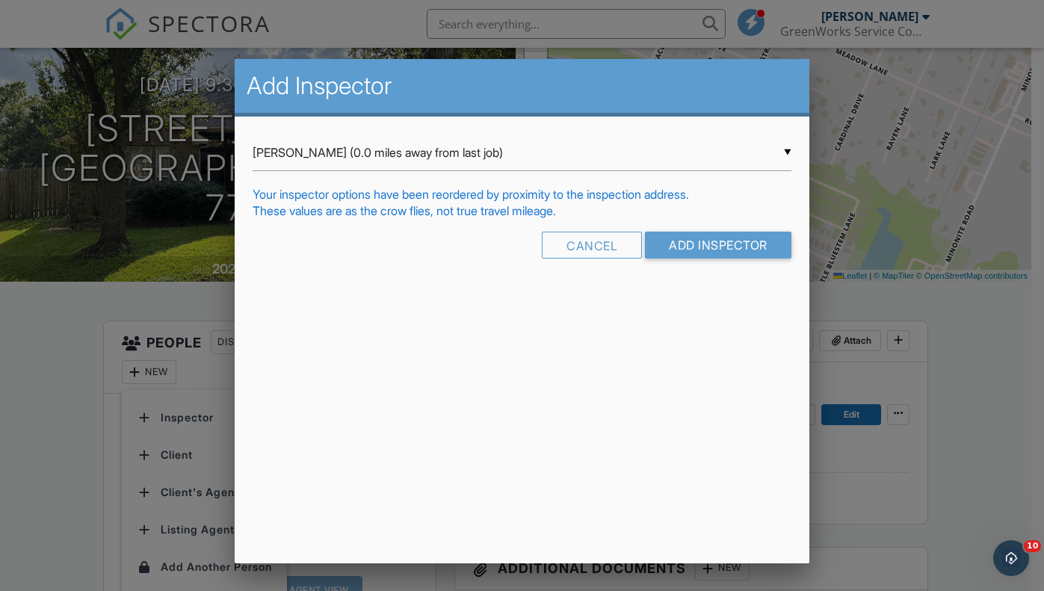
click at [354, 162] on div "▼ Christopher Magnuson (0.0 miles away from last job) Christopher Magnuson (0.0…" at bounding box center [522, 152] width 538 height 37
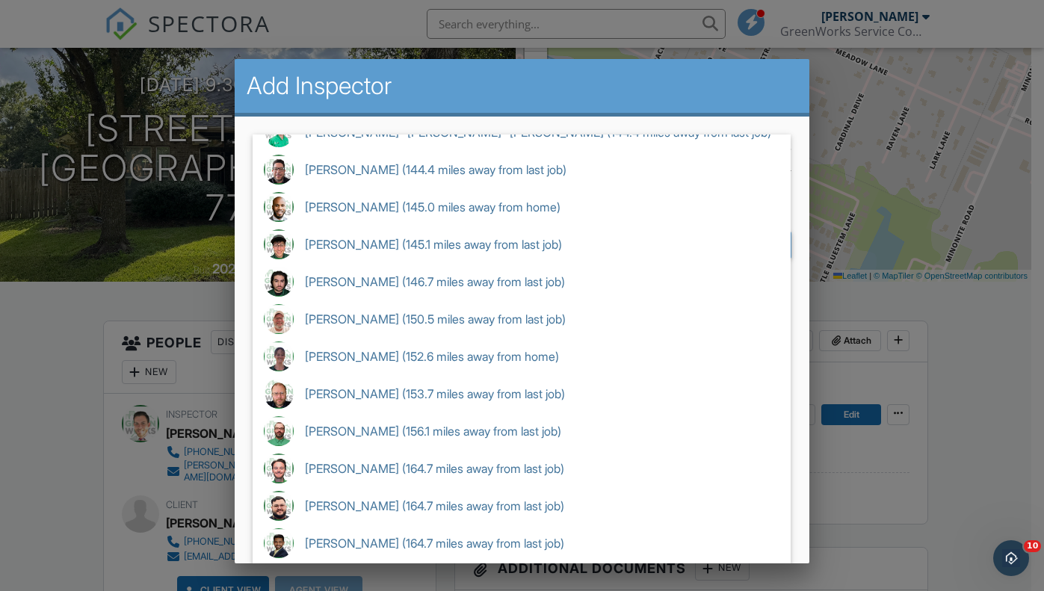
scroll to position [583, 0]
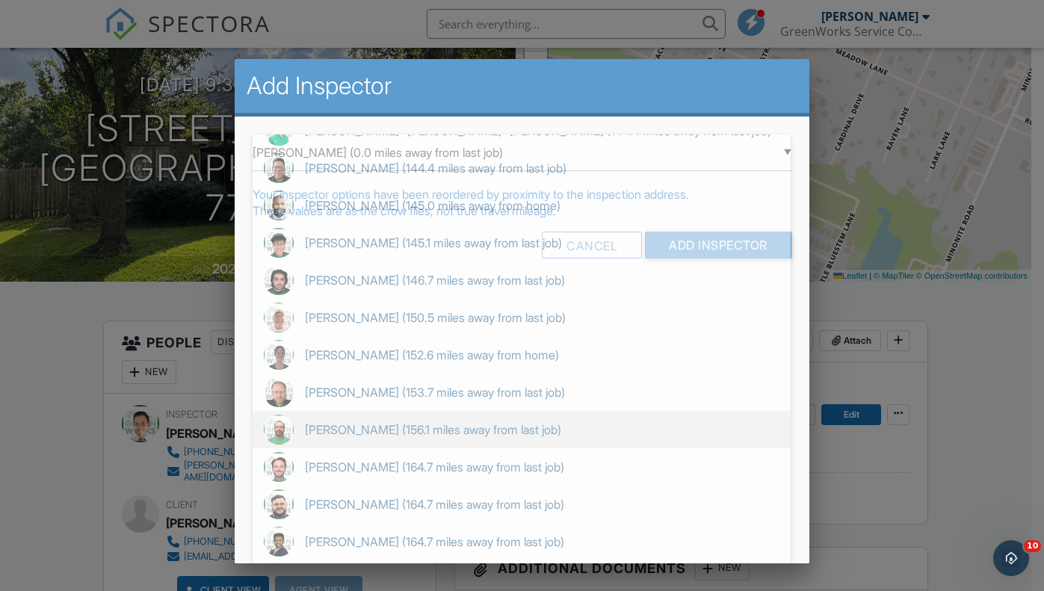
click at [419, 431] on span "Richard Young (156.1 miles away from last job)" at bounding box center [522, 429] width 538 height 37
type input "Richard Young (156.1 miles away from last job)"
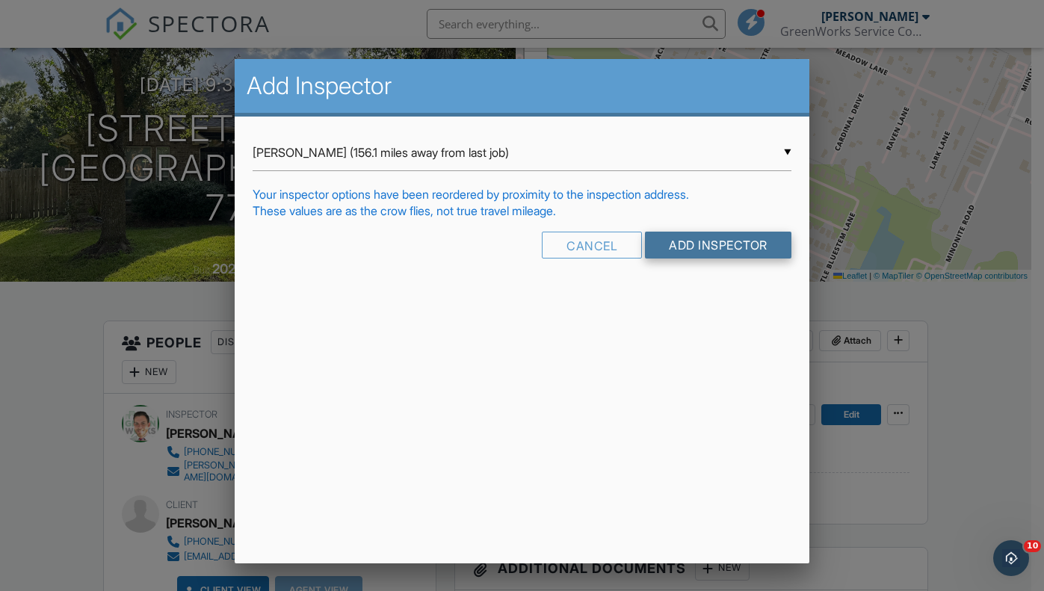
click at [671, 244] on input "Add Inspector" at bounding box center [718, 245] width 146 height 27
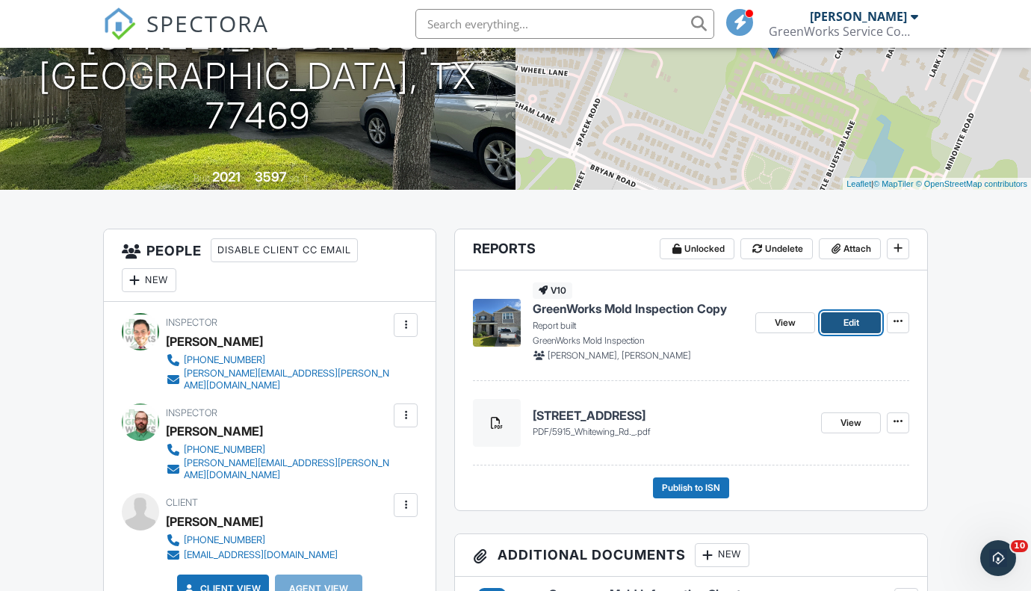
click at [849, 318] on span "Edit" at bounding box center [851, 322] width 16 height 15
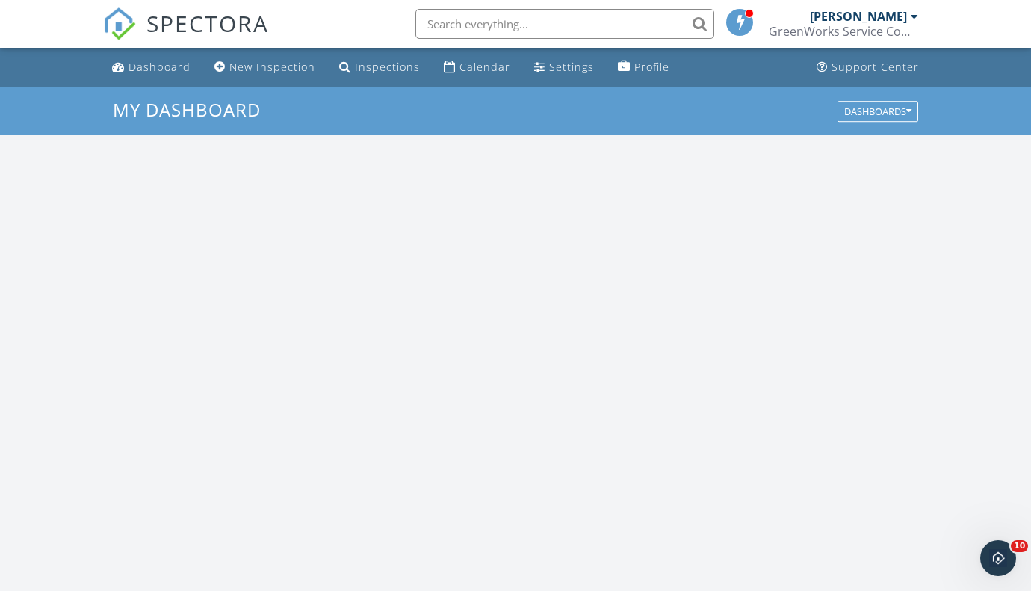
scroll to position [1386, 1057]
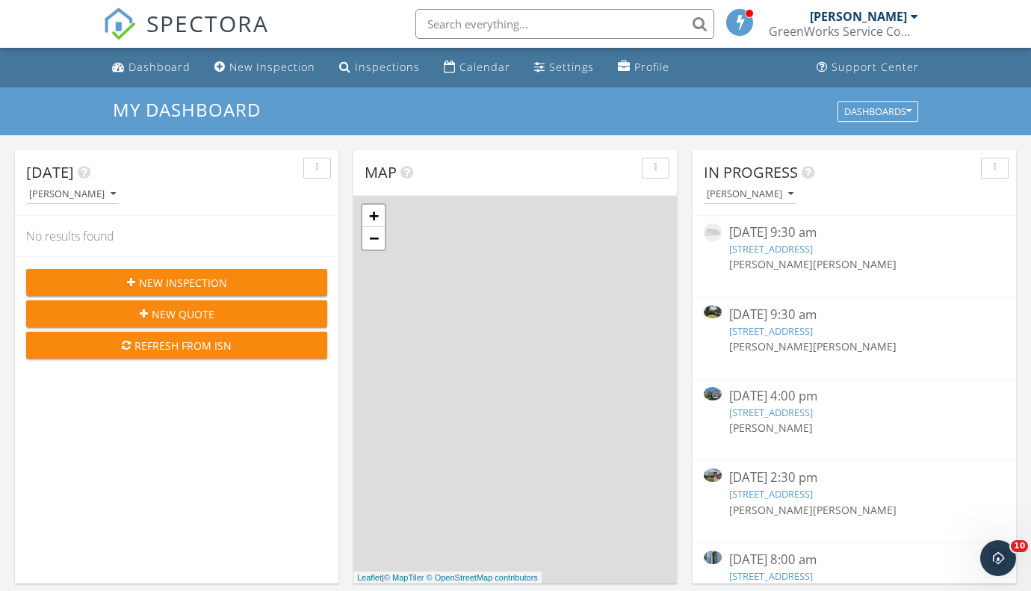
click at [796, 329] on link "5915 Whitewing Rd, Rosenberg, TX 77469" at bounding box center [771, 330] width 84 height 13
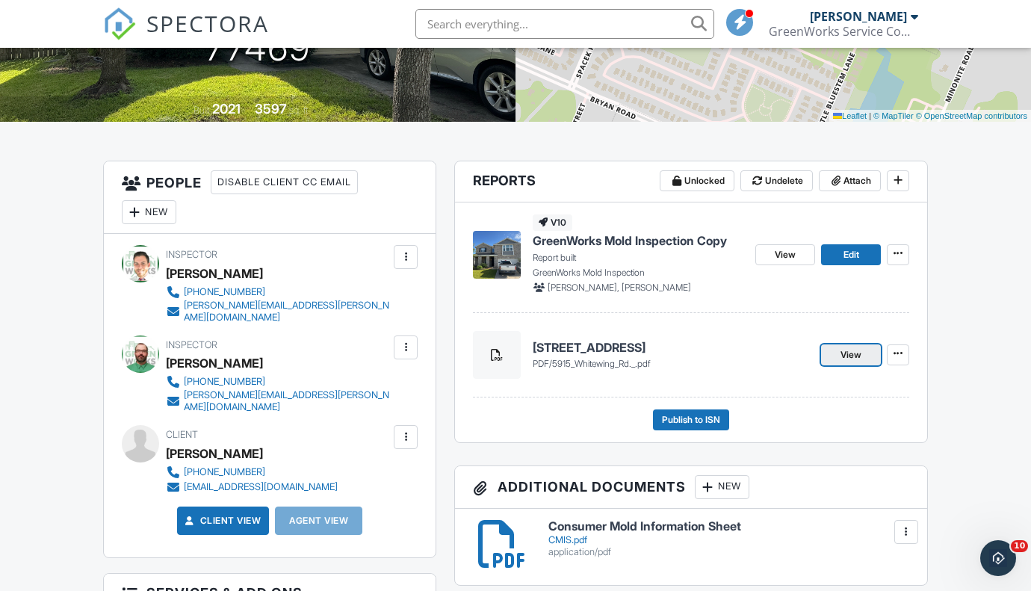
click at [839, 350] on link "View" at bounding box center [851, 354] width 60 height 21
click at [843, 255] on span "Edit" at bounding box center [851, 254] width 16 height 15
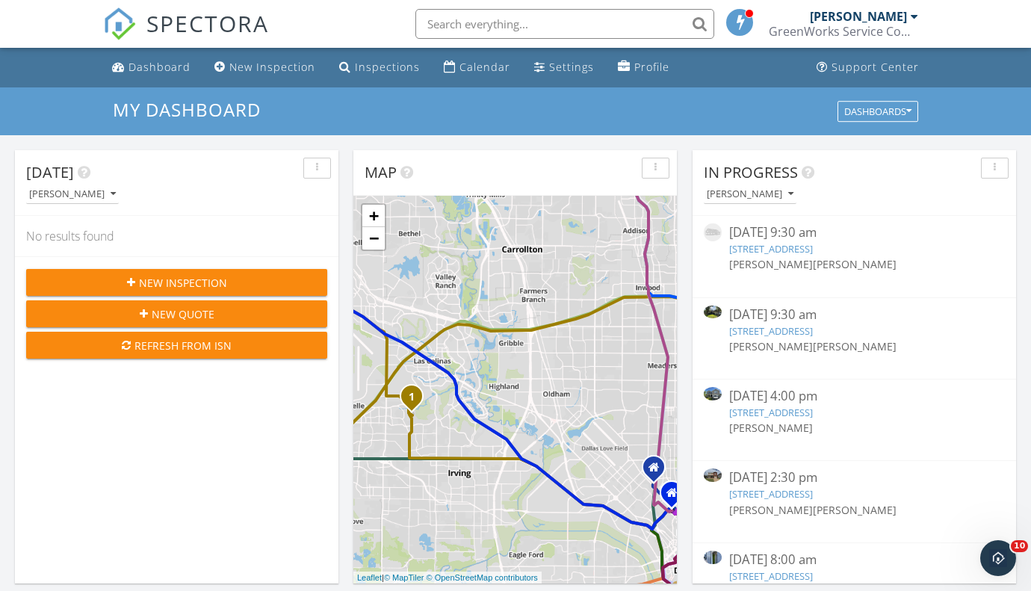
click at [806, 329] on link "5915 Whitewing Rd, Rosenberg, TX 77469" at bounding box center [771, 330] width 84 height 13
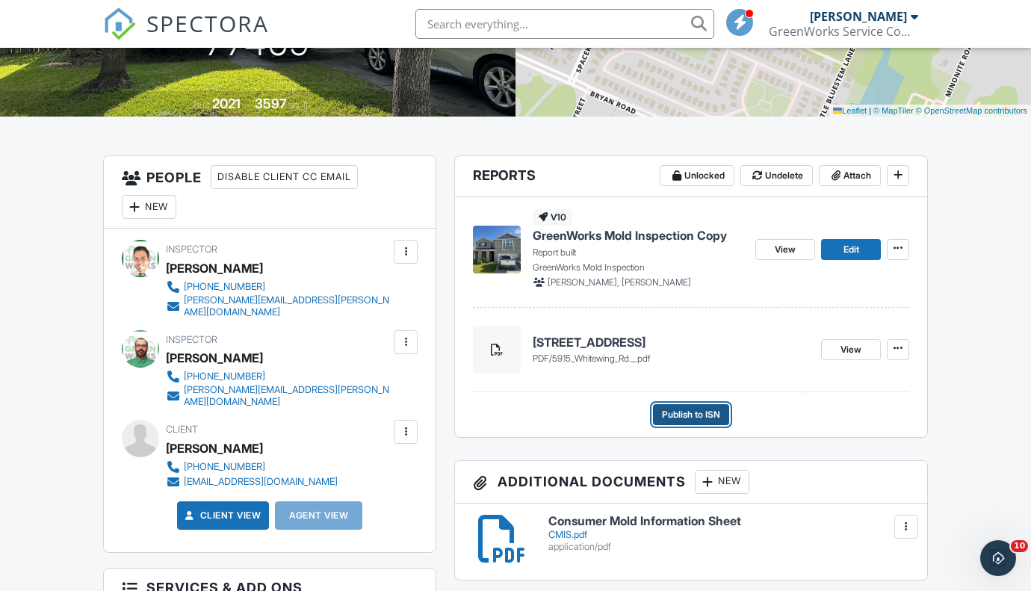
click at [687, 414] on span "Publish to ISN" at bounding box center [691, 414] width 58 height 15
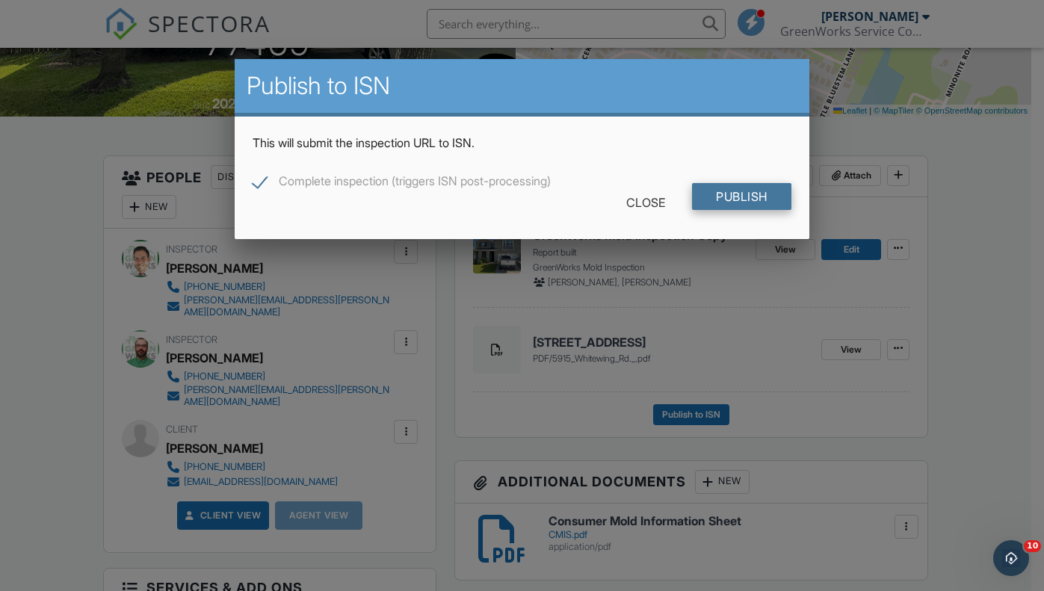
click at [744, 199] on input "Publish" at bounding box center [741, 196] width 99 height 27
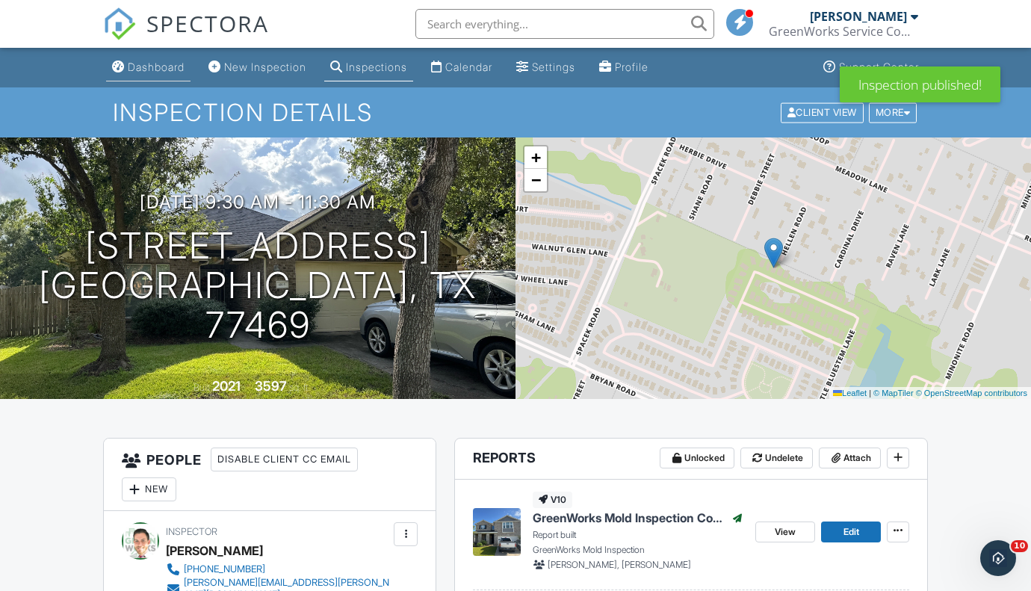
click at [165, 66] on div "Dashboard" at bounding box center [156, 67] width 57 height 13
